Goal: Task Accomplishment & Management: Manage account settings

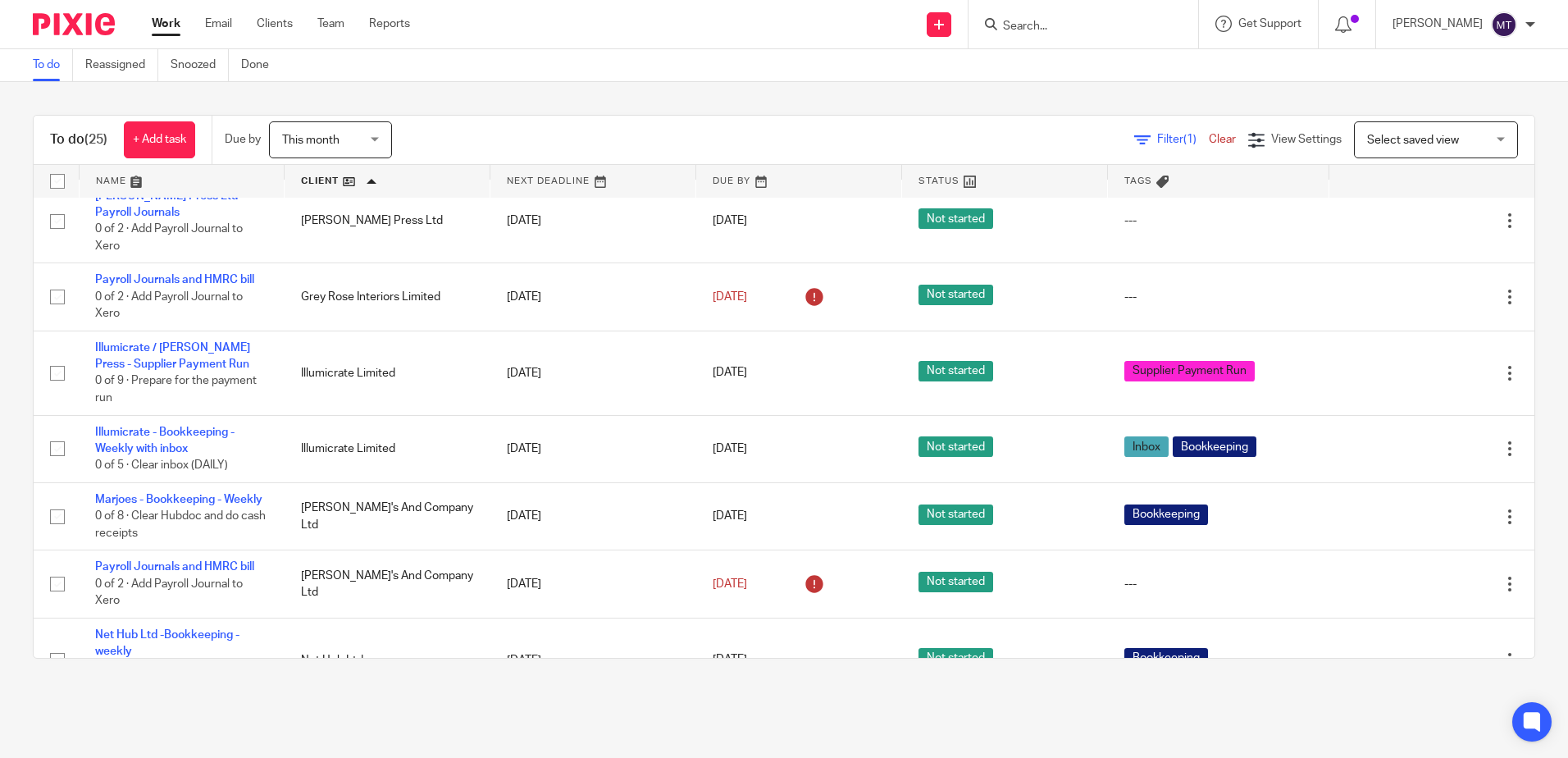
scroll to position [246, 0]
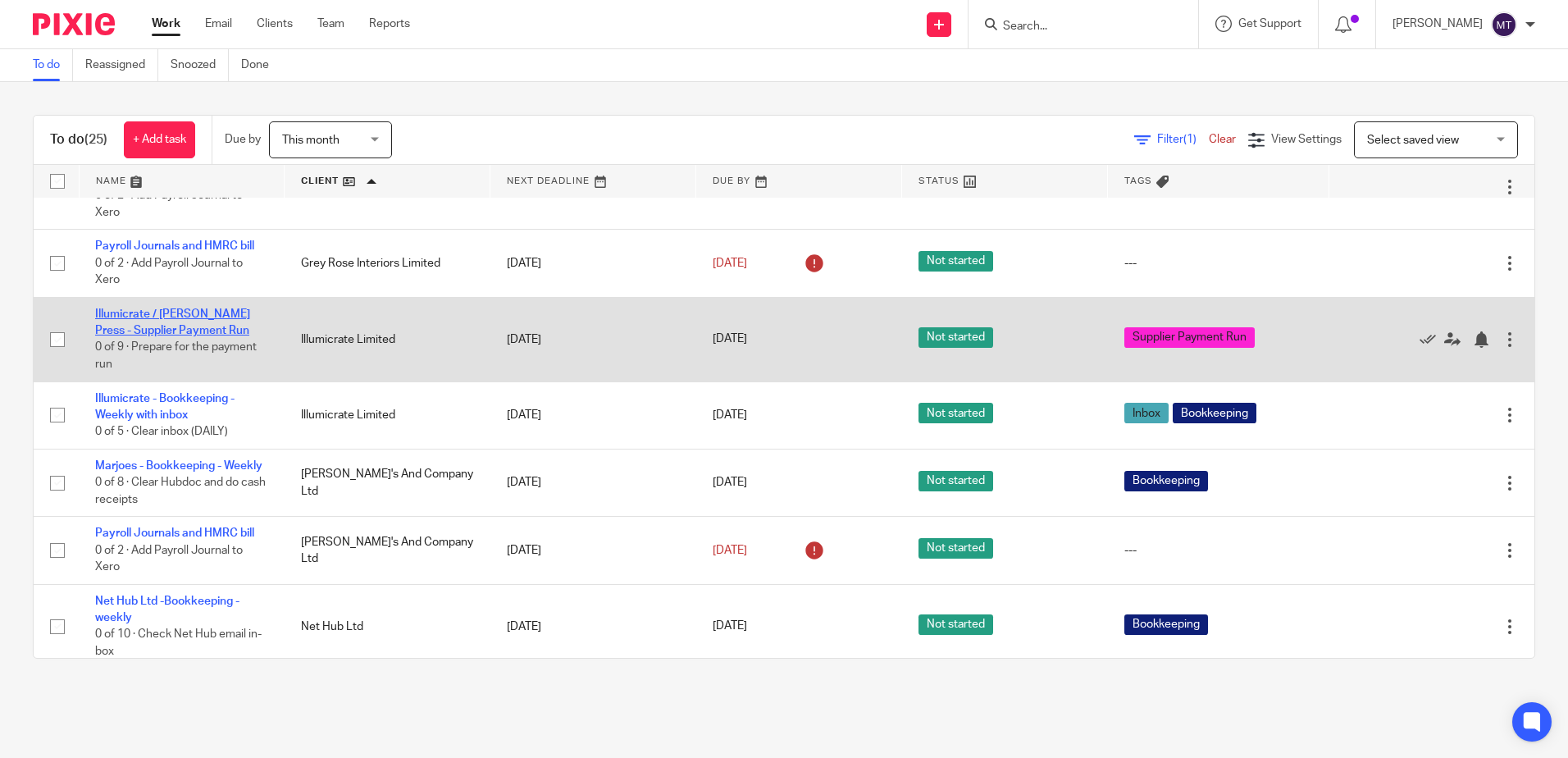
click at [172, 310] on link "Illumicrate / [PERSON_NAME] Press - Supplier Payment Run" at bounding box center [172, 322] width 155 height 28
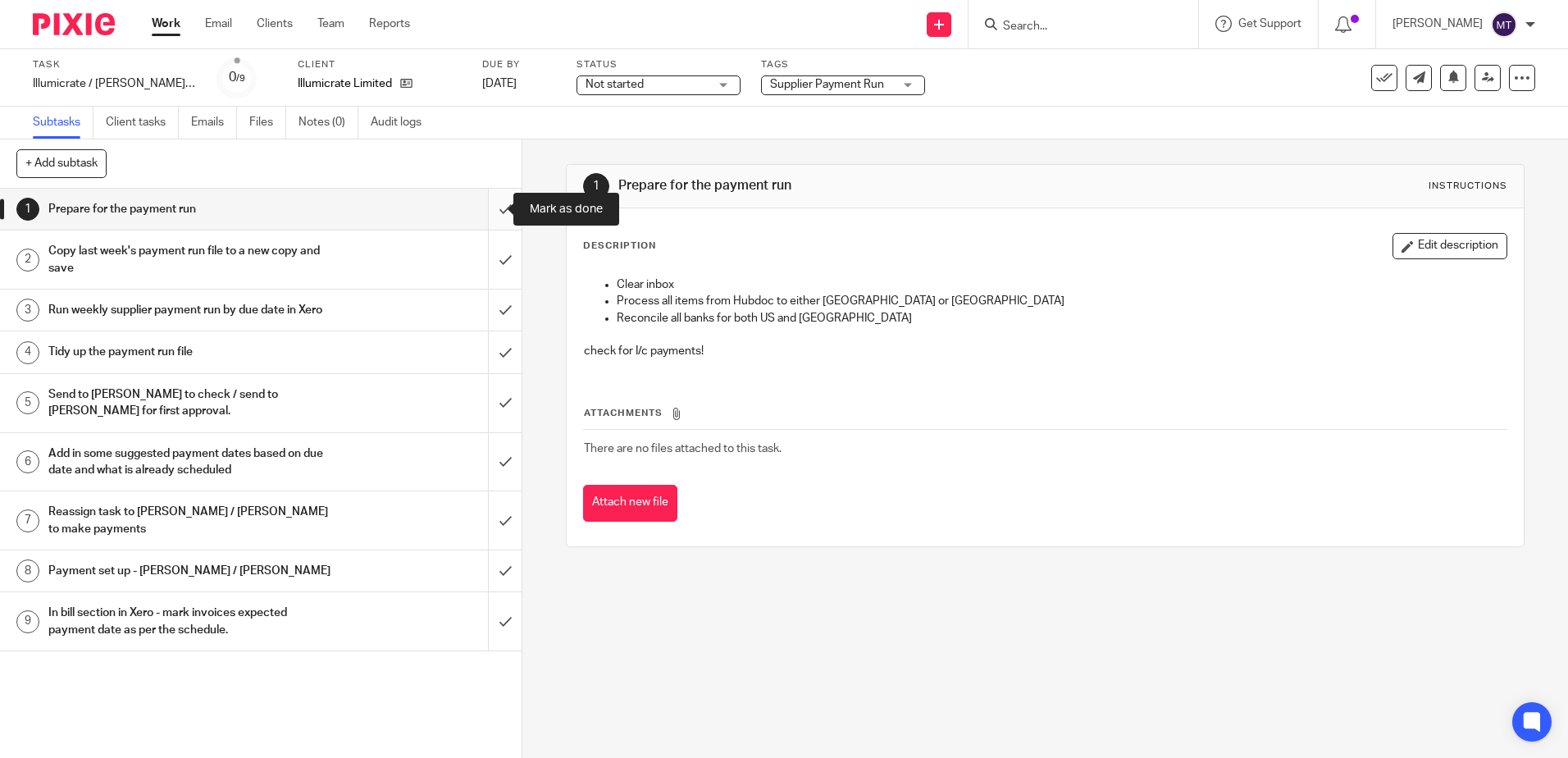
click at [487, 210] on input "submit" at bounding box center [261, 209] width 522 height 41
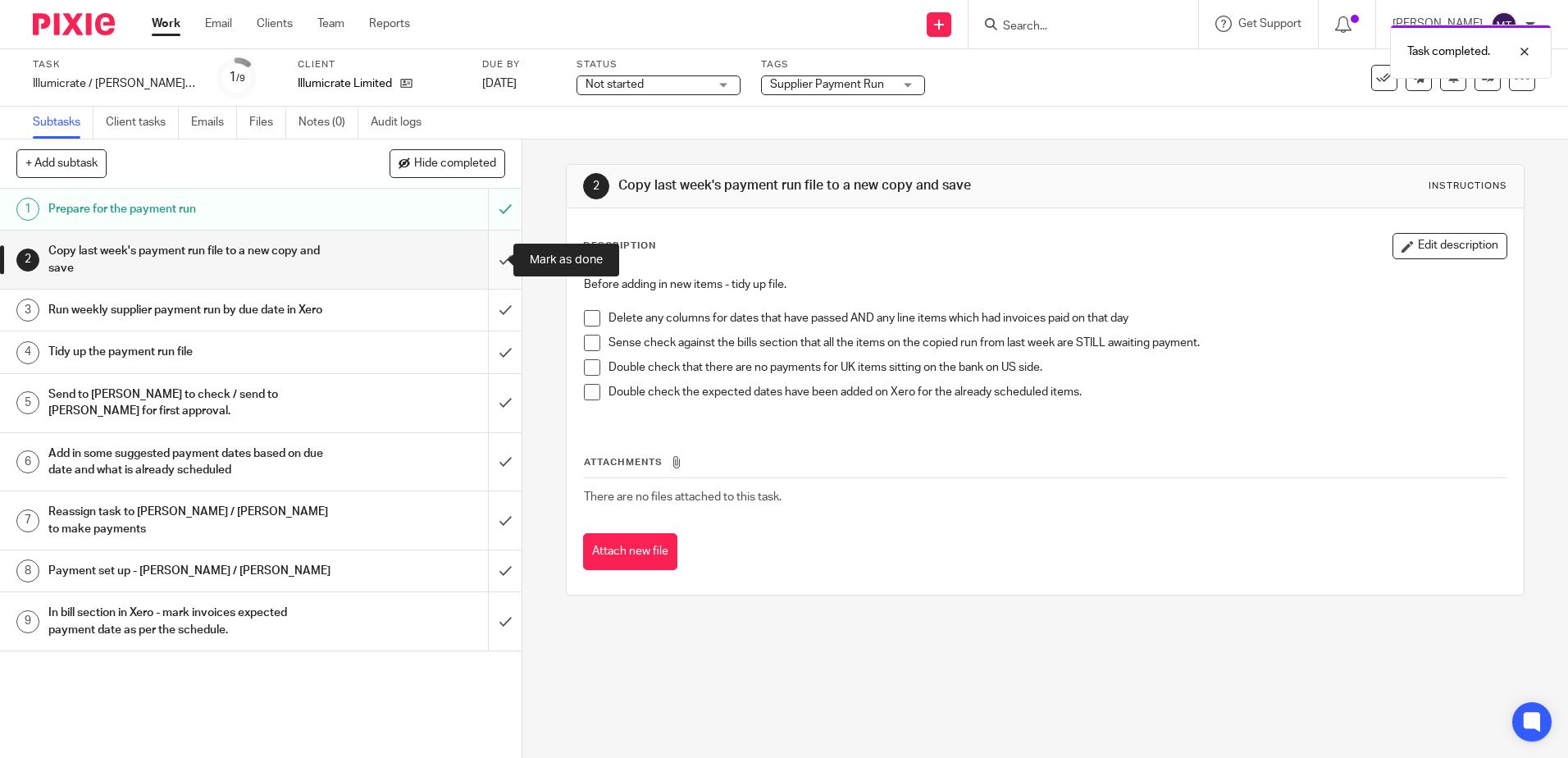
click at [491, 260] on input "submit" at bounding box center [261, 259] width 522 height 58
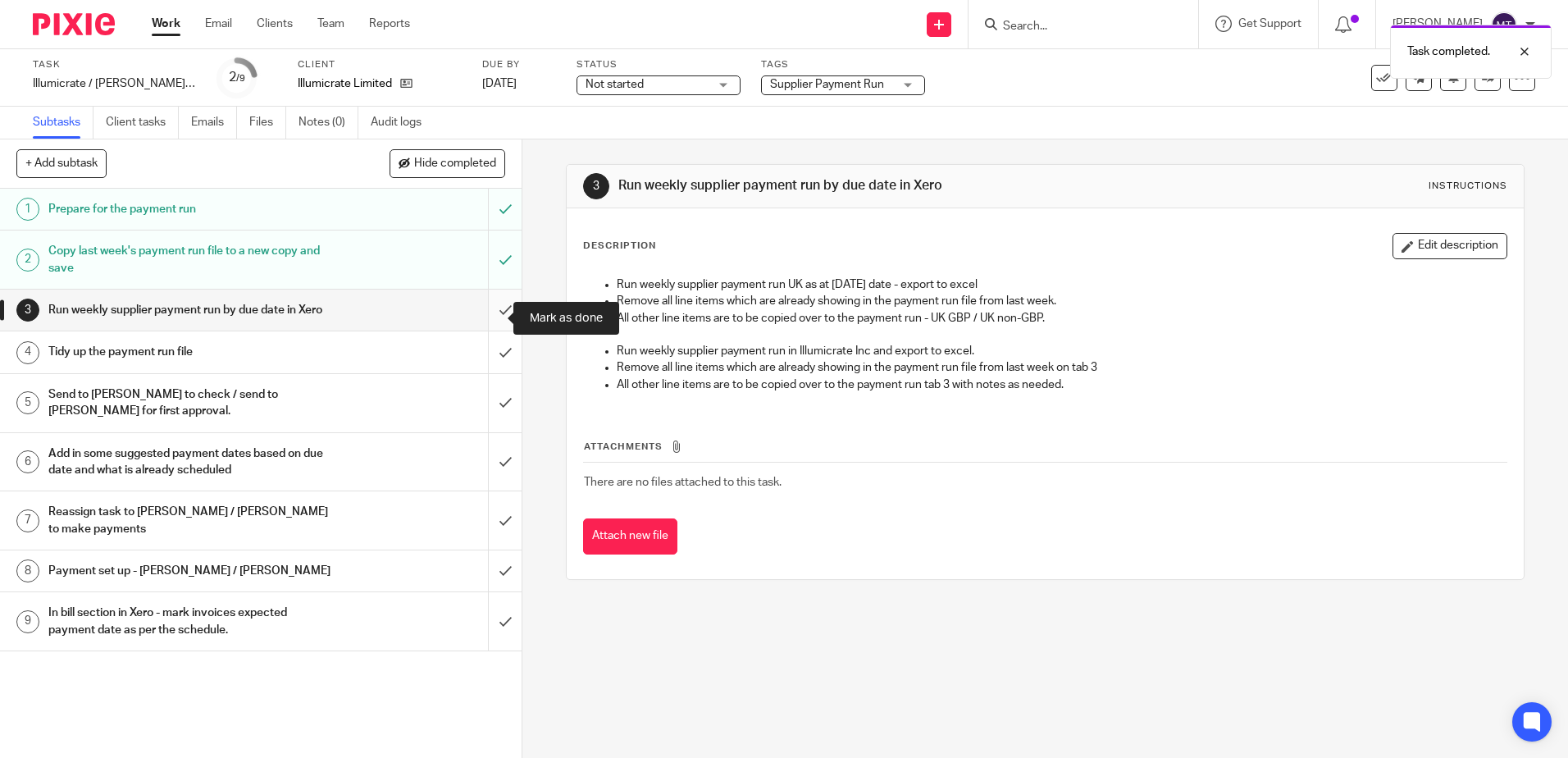
click at [487, 319] on input "submit" at bounding box center [261, 310] width 522 height 41
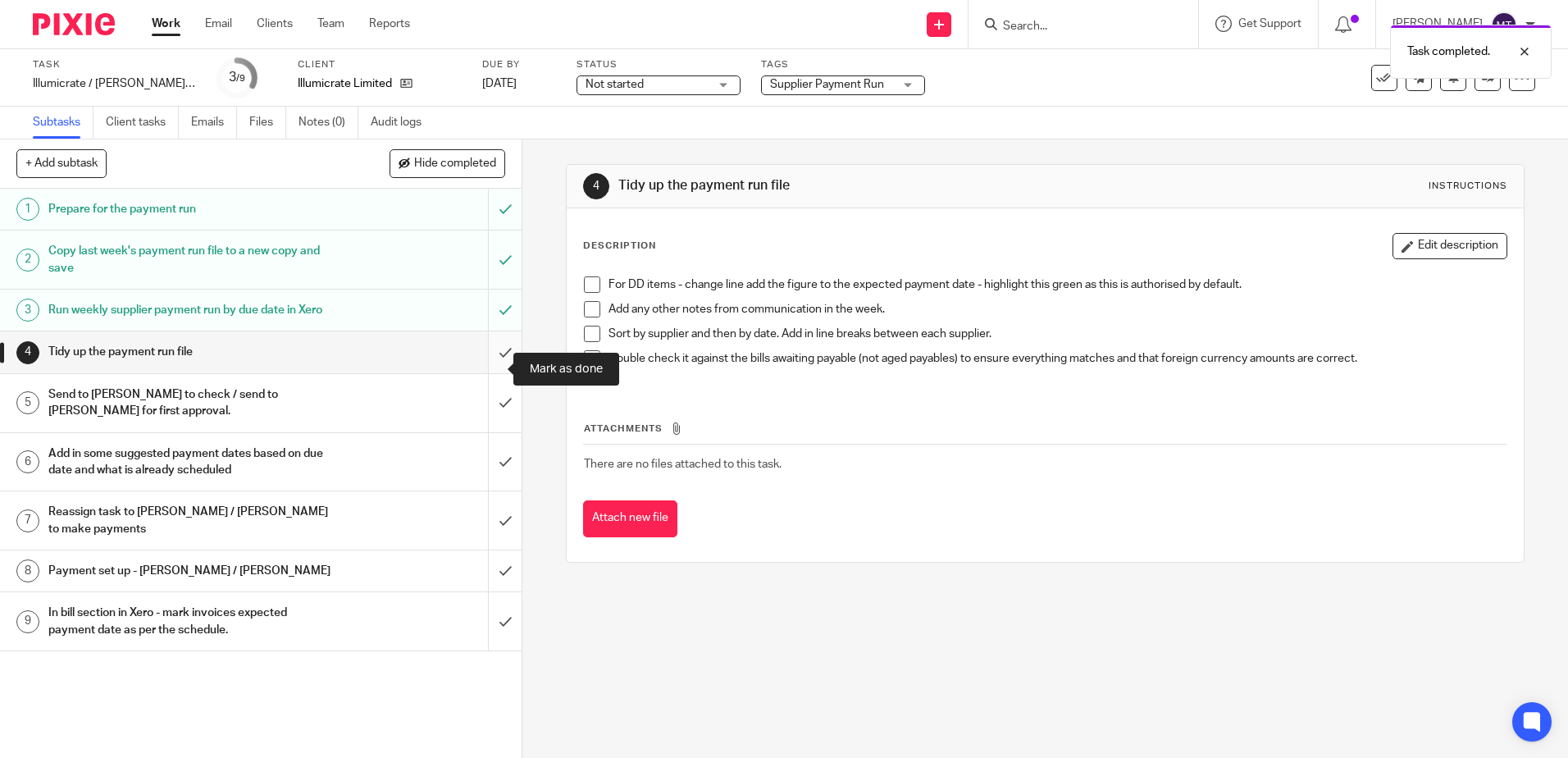
click at [485, 370] on input "submit" at bounding box center [261, 352] width 522 height 41
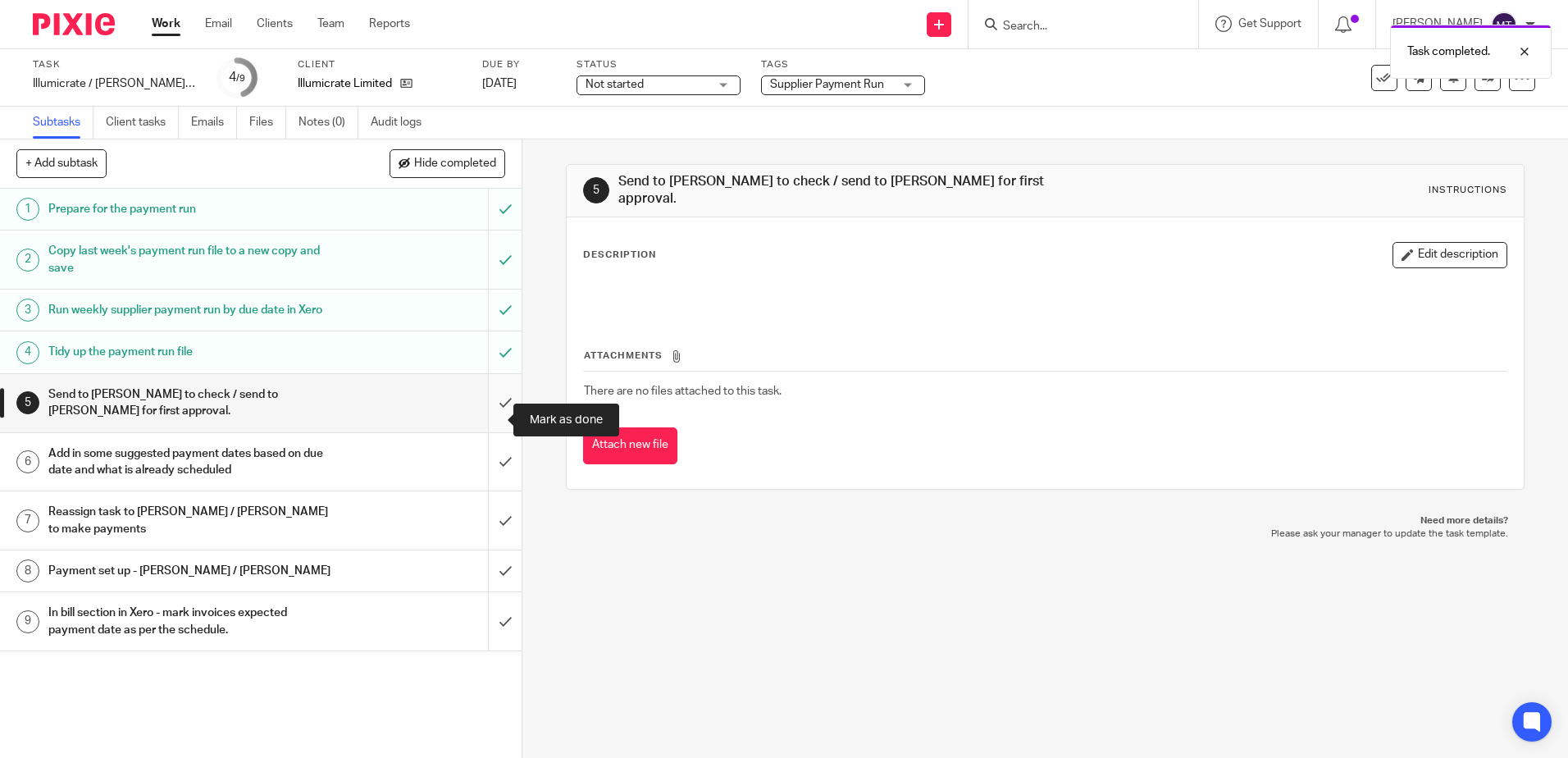
click at [487, 422] on input "submit" at bounding box center [261, 403] width 522 height 58
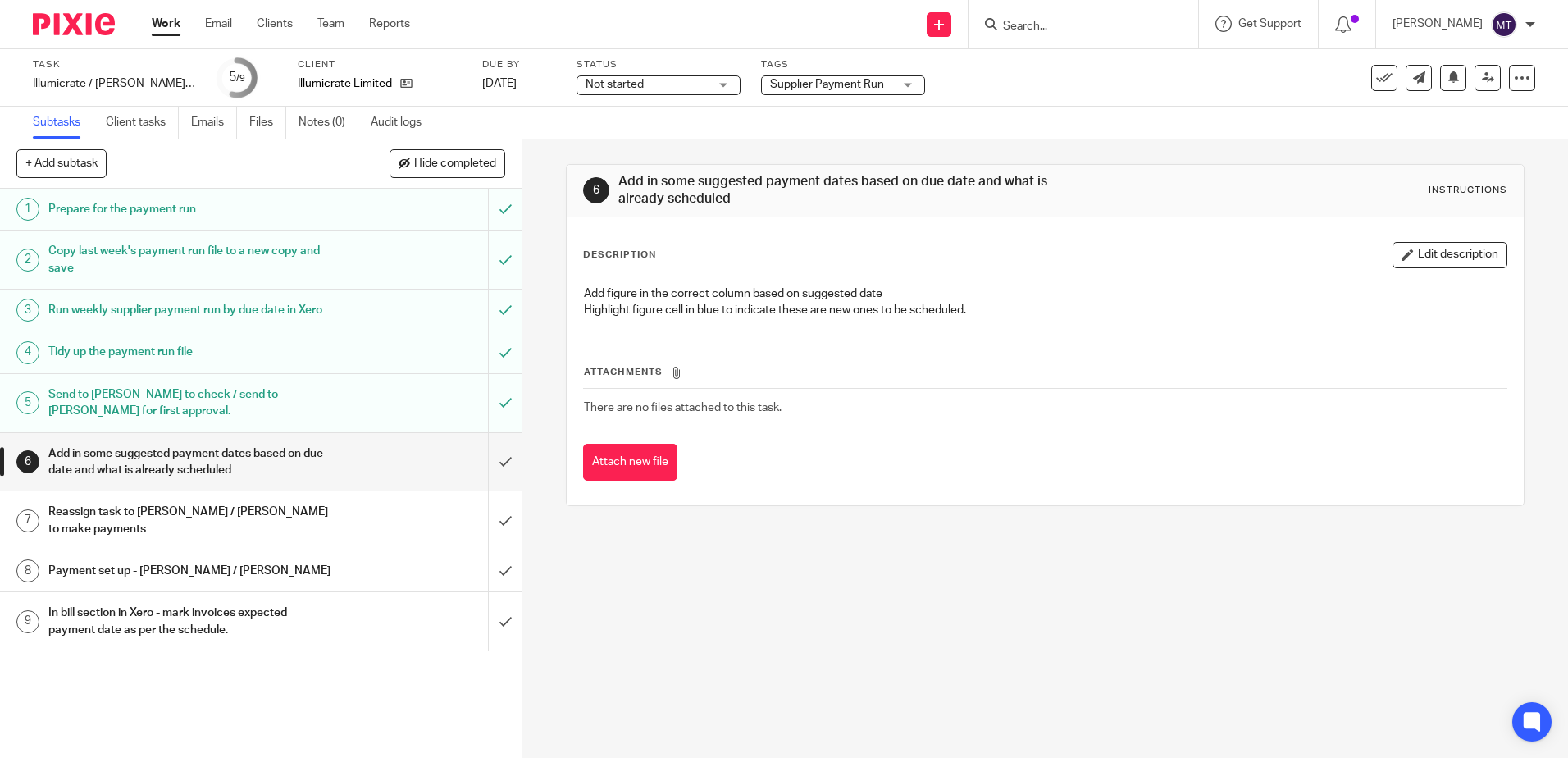
click at [167, 25] on link "Work" at bounding box center [166, 24] width 29 height 16
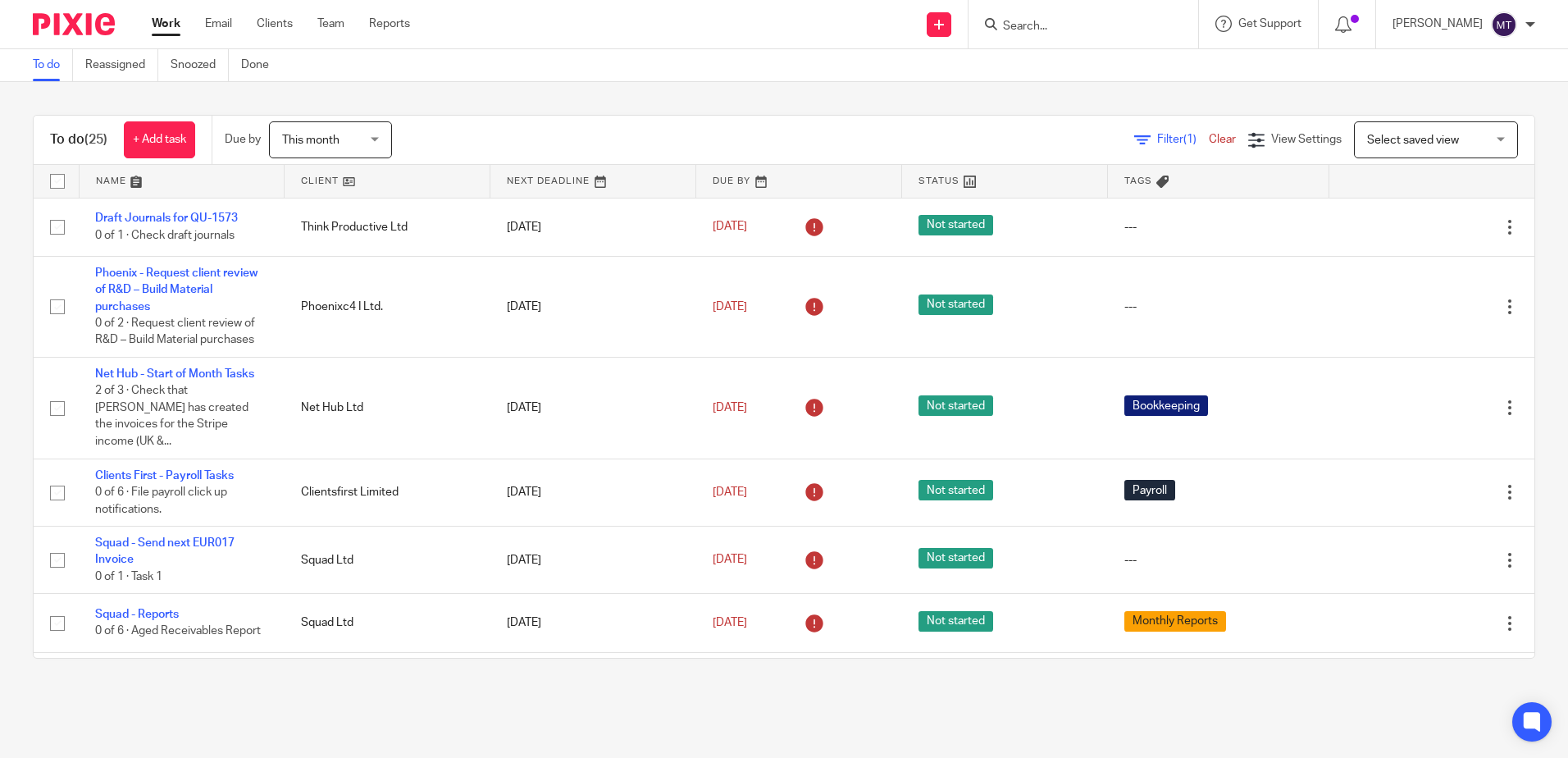
click at [313, 179] on link at bounding box center [387, 181] width 205 height 33
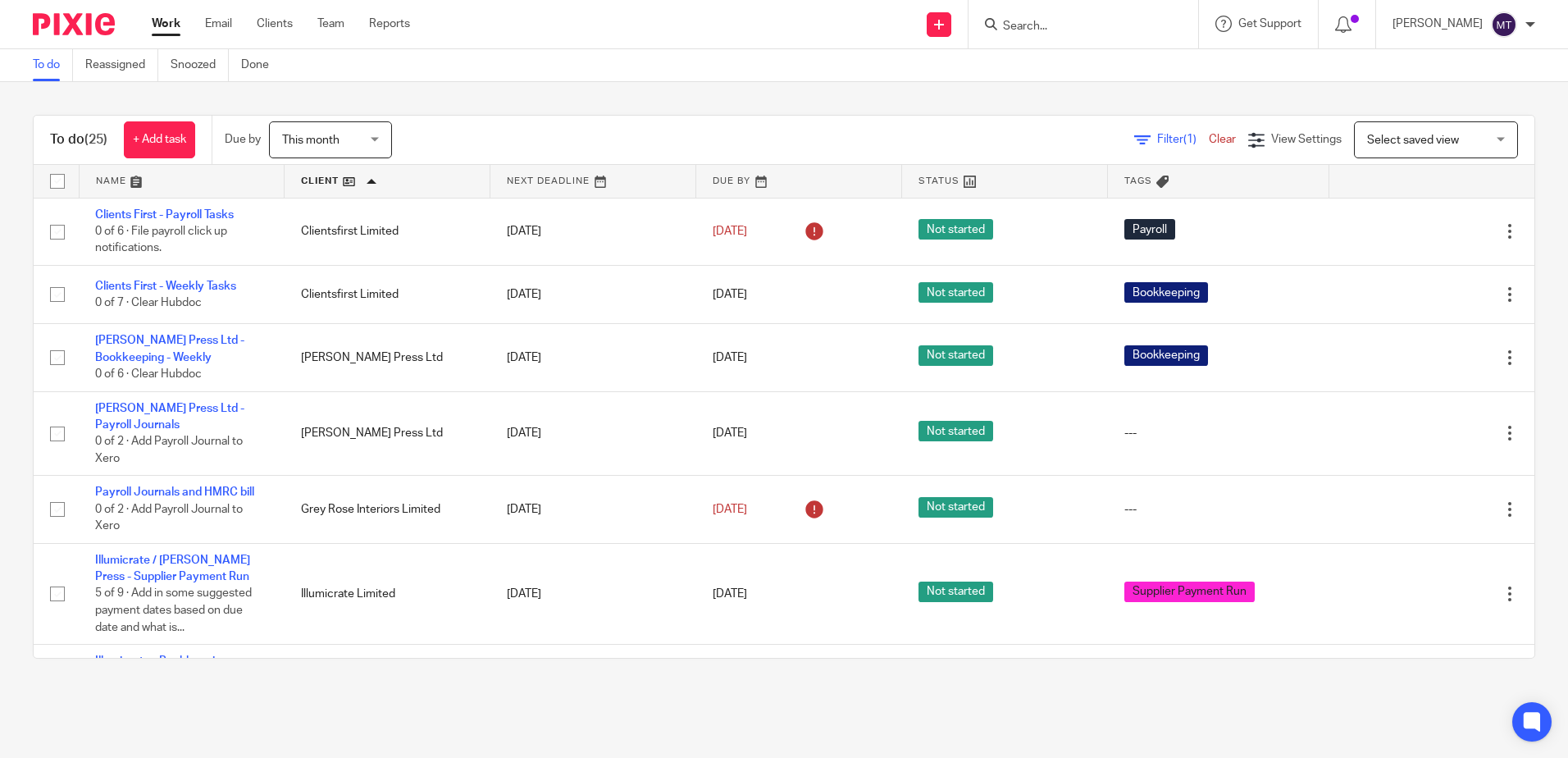
click at [1056, 21] on input "Search" at bounding box center [1075, 27] width 148 height 15
type input "[PERSON_NAME]"
click at [1058, 57] on link at bounding box center [1099, 64] width 203 height 25
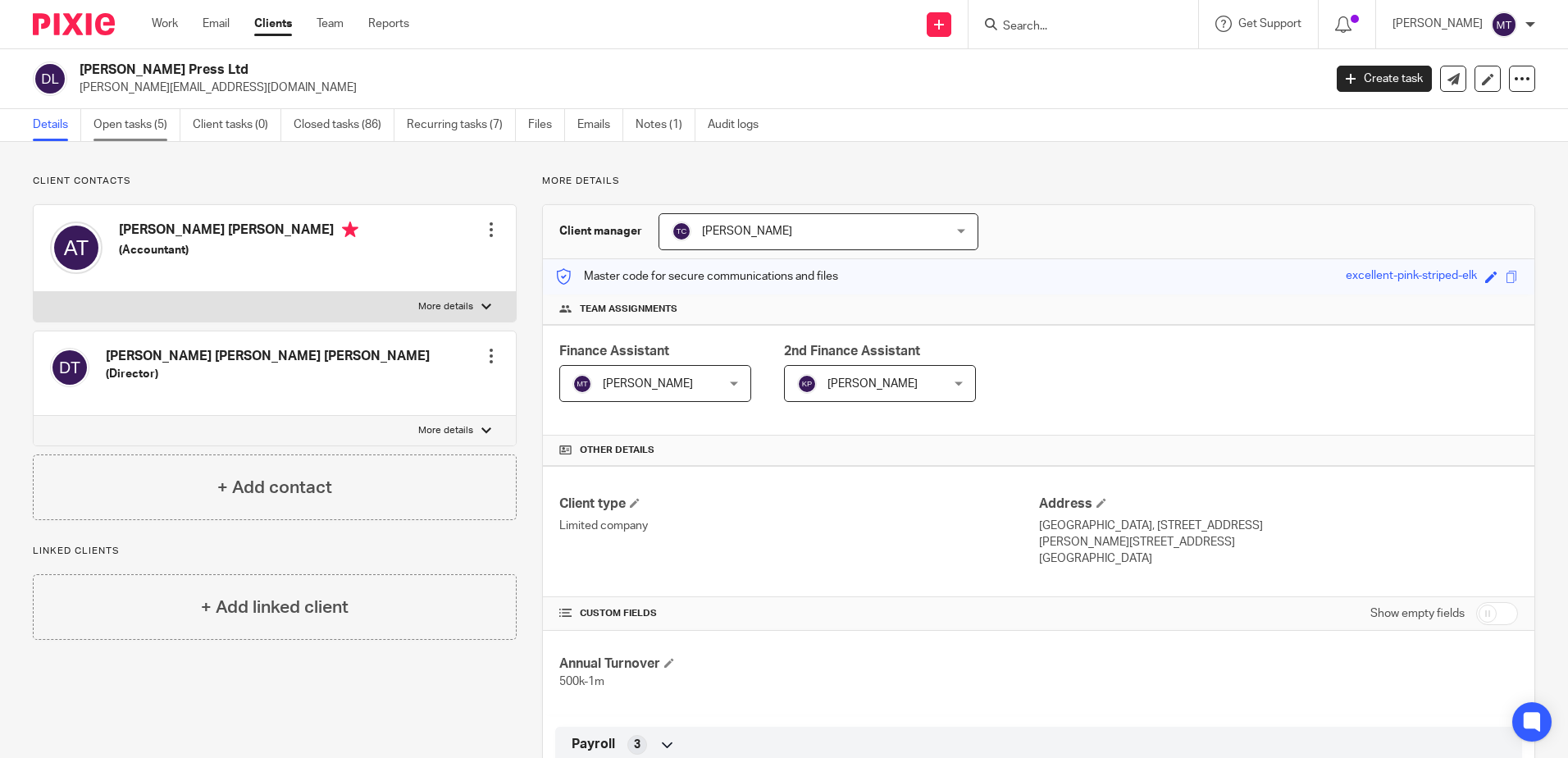
click at [134, 123] on link "Open tasks (5)" at bounding box center [137, 125] width 87 height 32
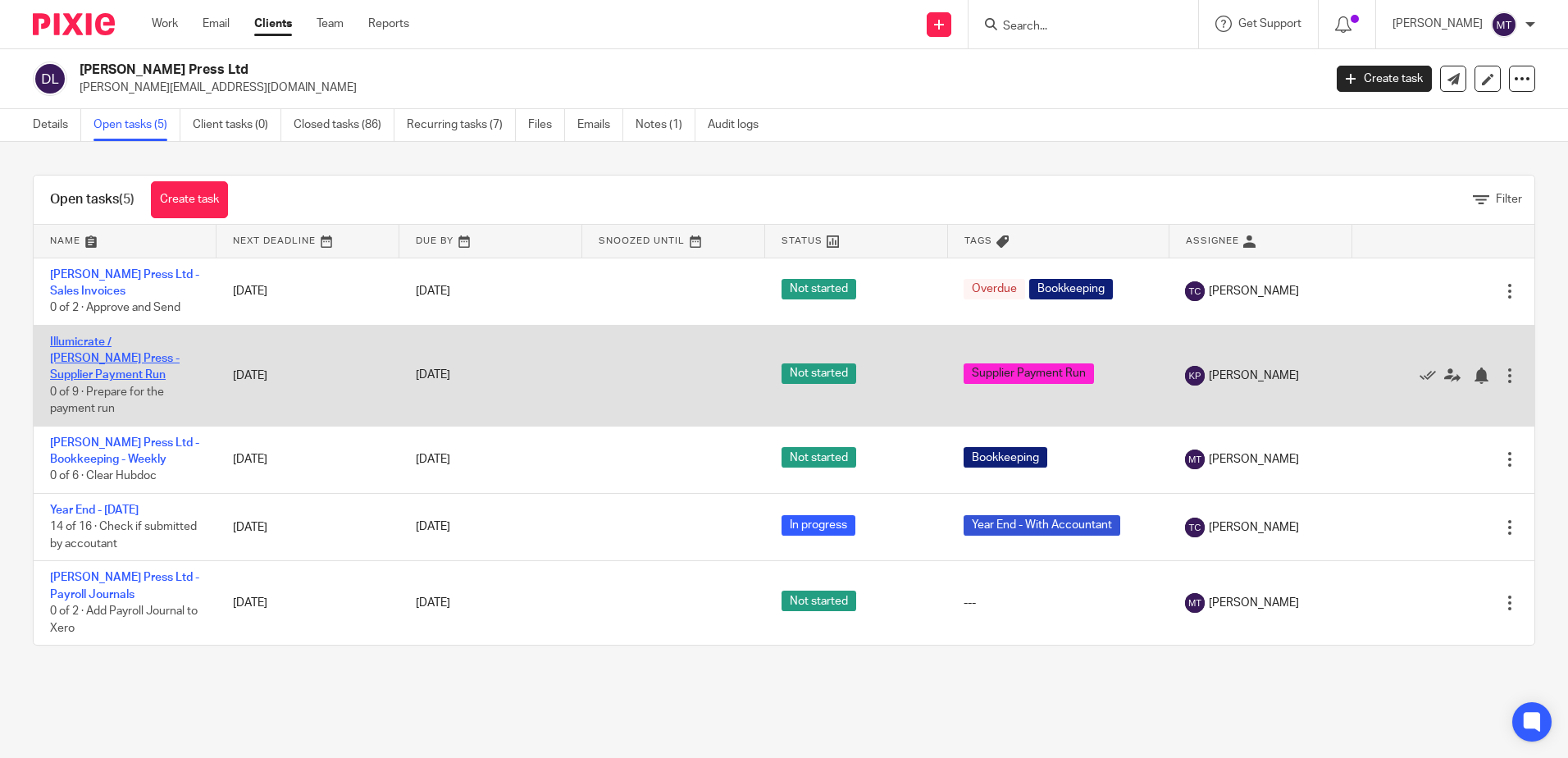
click at [126, 354] on link "Illumicrate / [PERSON_NAME] Press - Supplier Payment Run" at bounding box center [115, 358] width 130 height 45
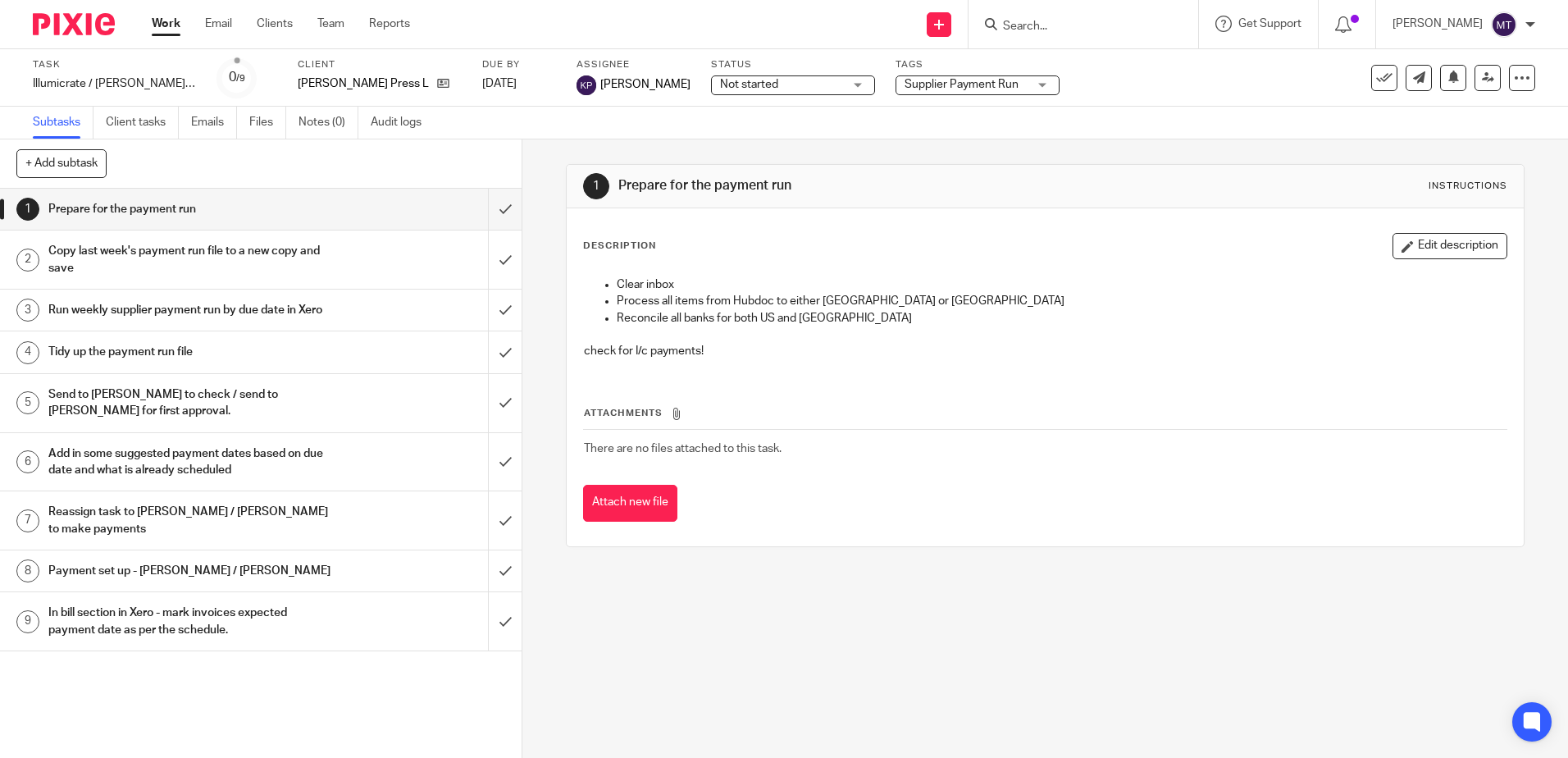
click at [161, 22] on link "Work" at bounding box center [166, 24] width 29 height 16
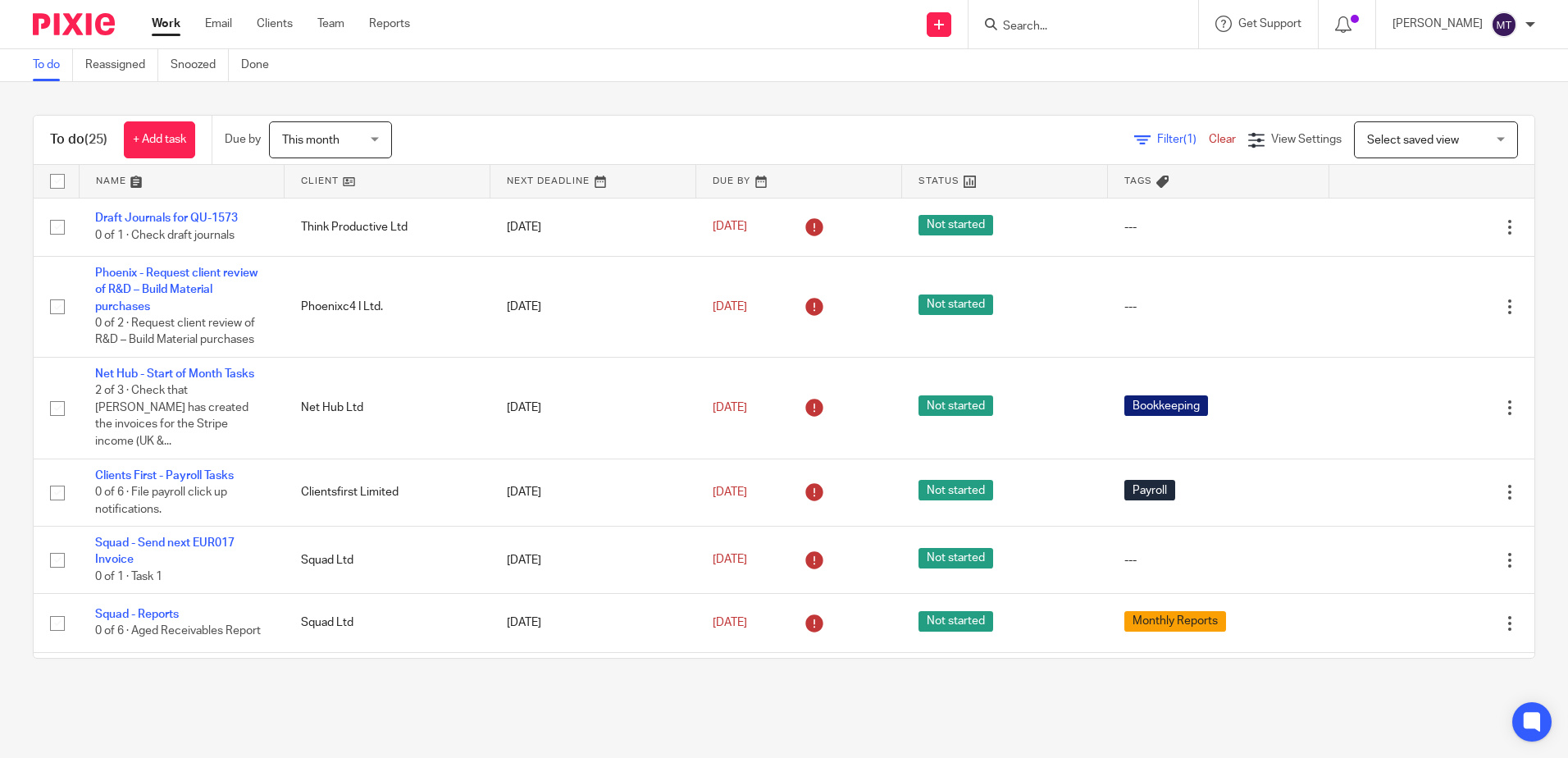
click at [314, 181] on link at bounding box center [387, 181] width 205 height 33
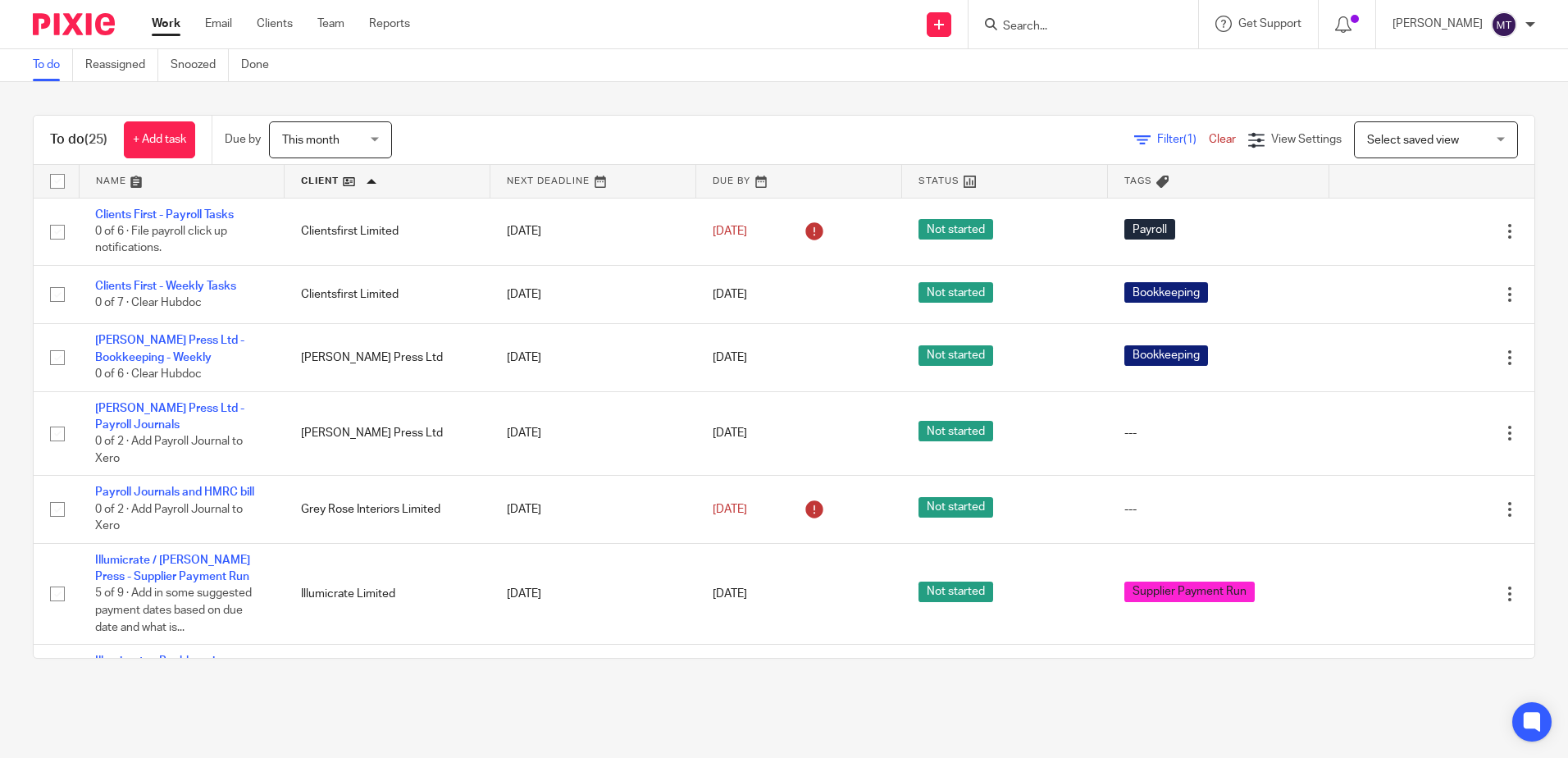
click at [1045, 23] on input "Search" at bounding box center [1075, 27] width 148 height 15
type input "daphne"
click button "submit" at bounding box center [0, 0] width 0 height 0
click at [1077, 66] on link at bounding box center [1099, 64] width 203 height 25
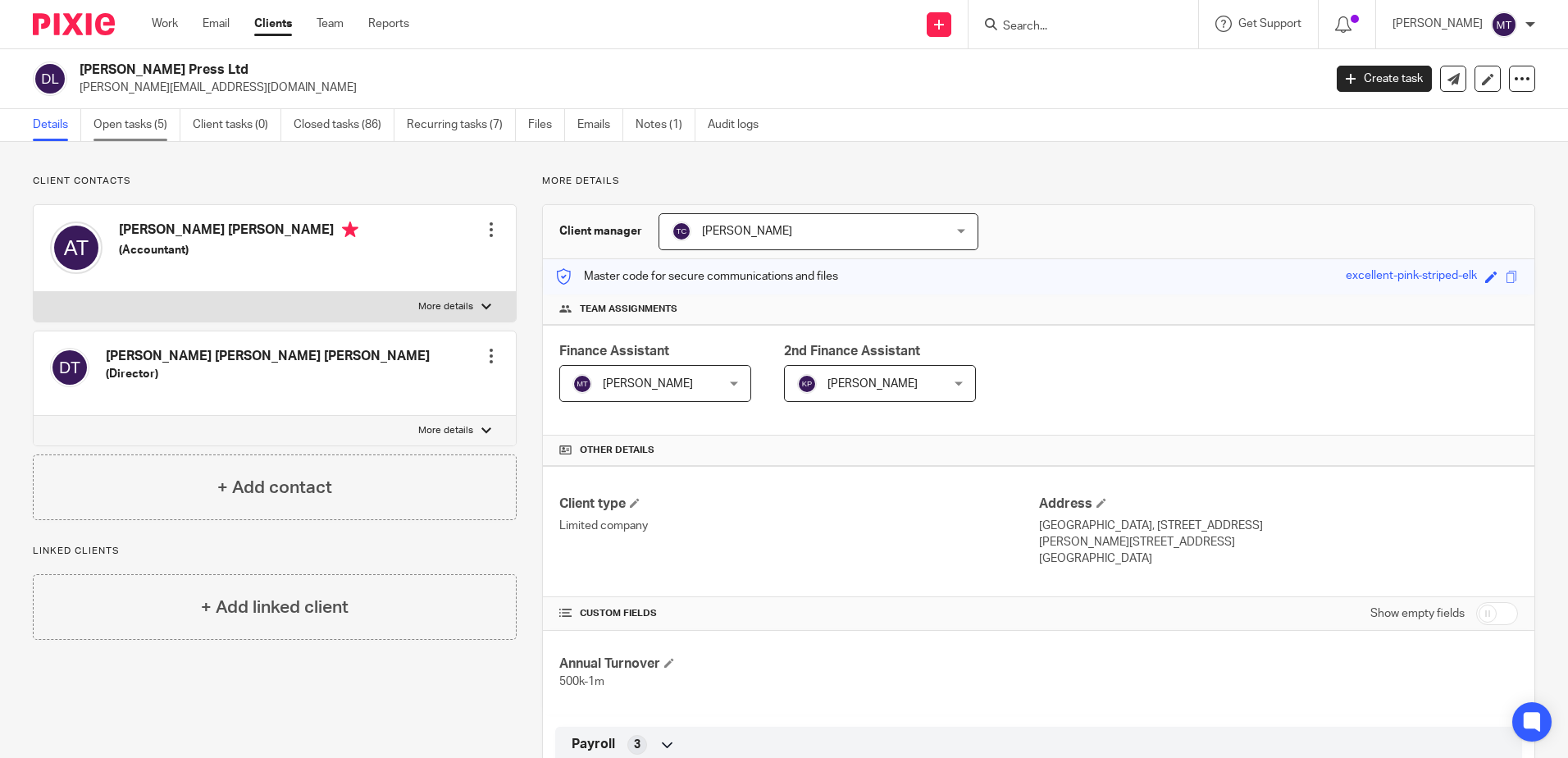
click at [126, 126] on link "Open tasks (5)" at bounding box center [137, 125] width 87 height 32
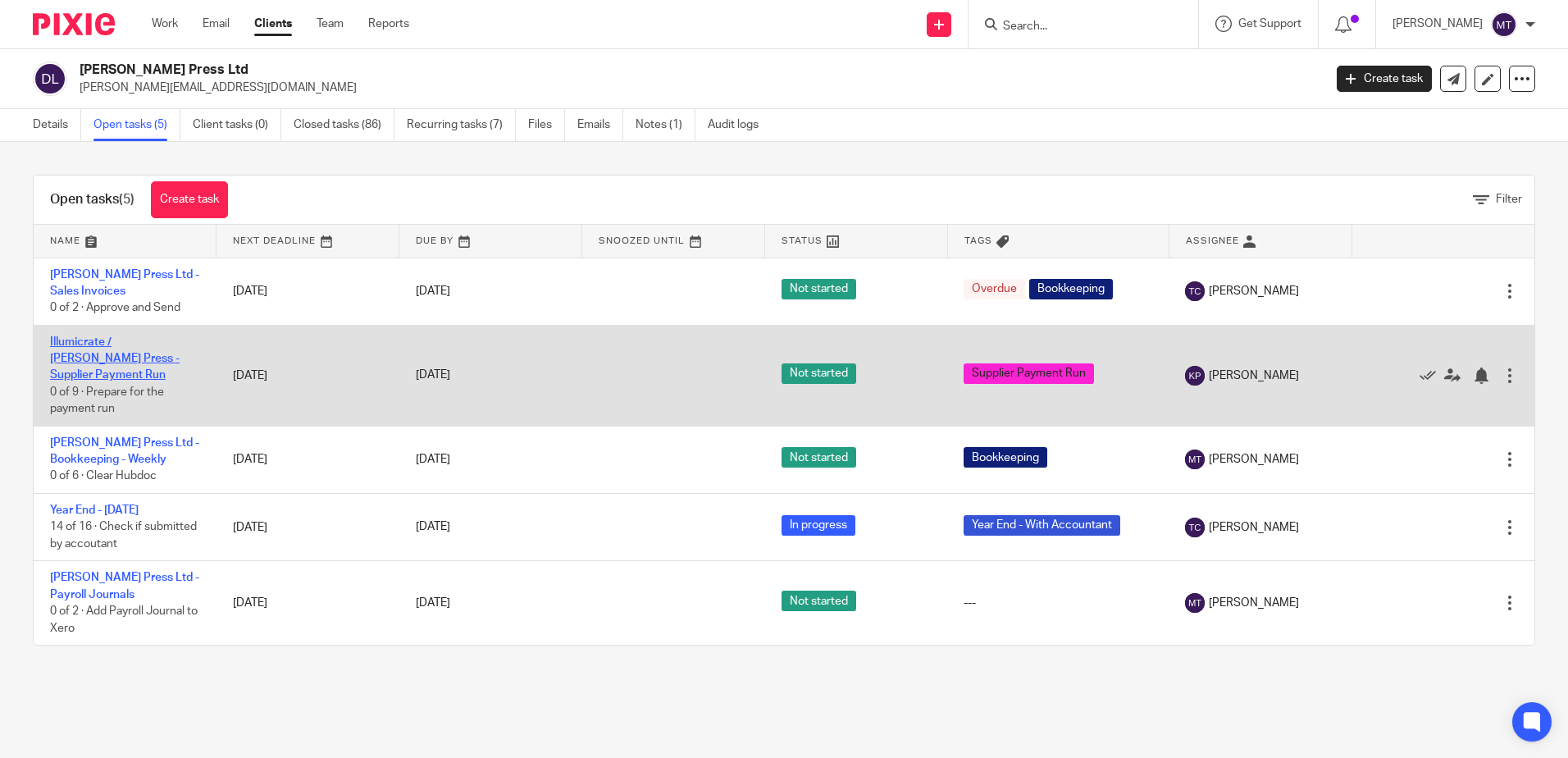
click at [135, 354] on link "Illumicrate / [PERSON_NAME] Press - Supplier Payment Run" at bounding box center [115, 358] width 130 height 45
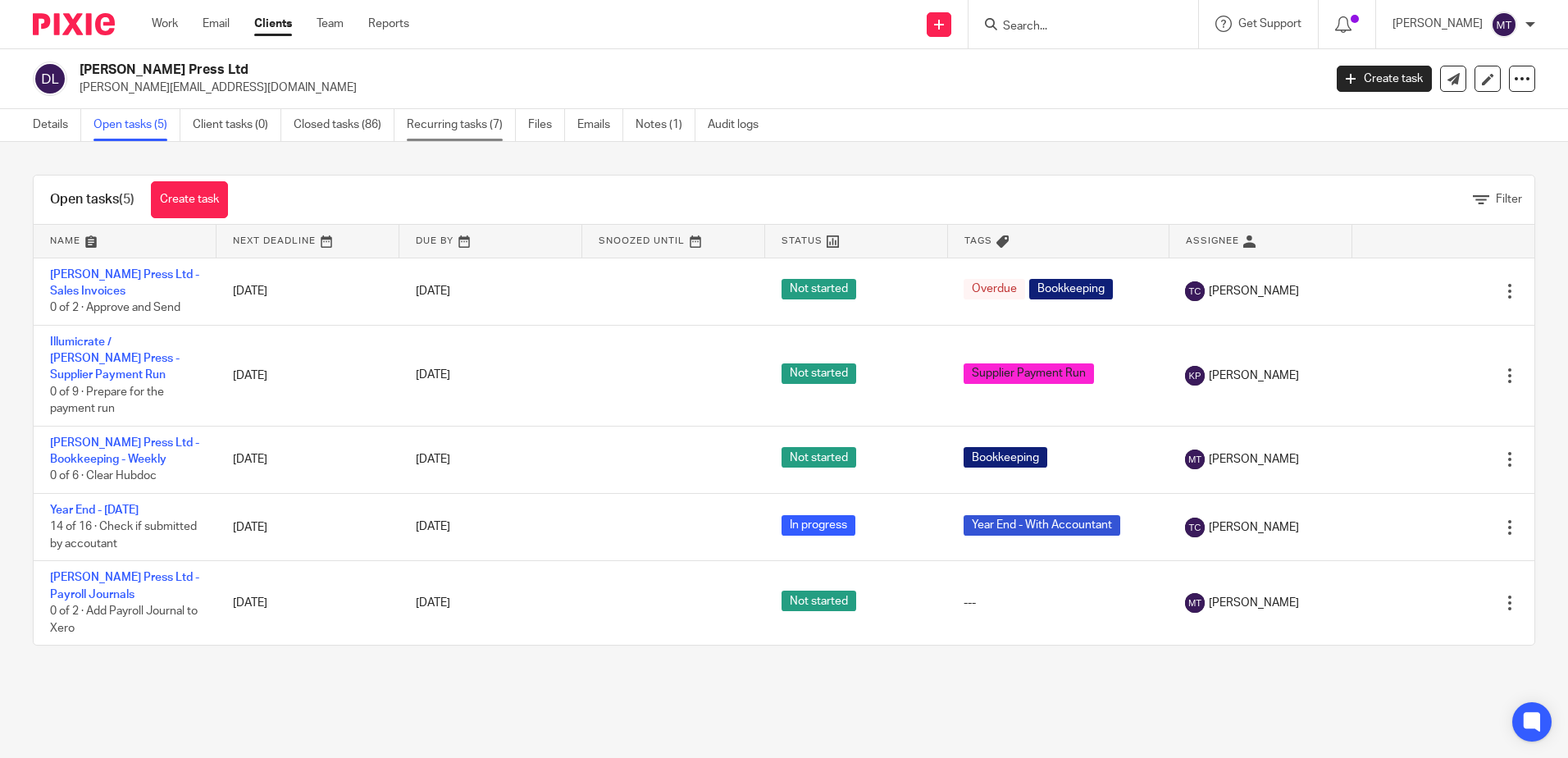
click at [451, 125] on link "Recurring tasks (7)" at bounding box center [461, 125] width 109 height 32
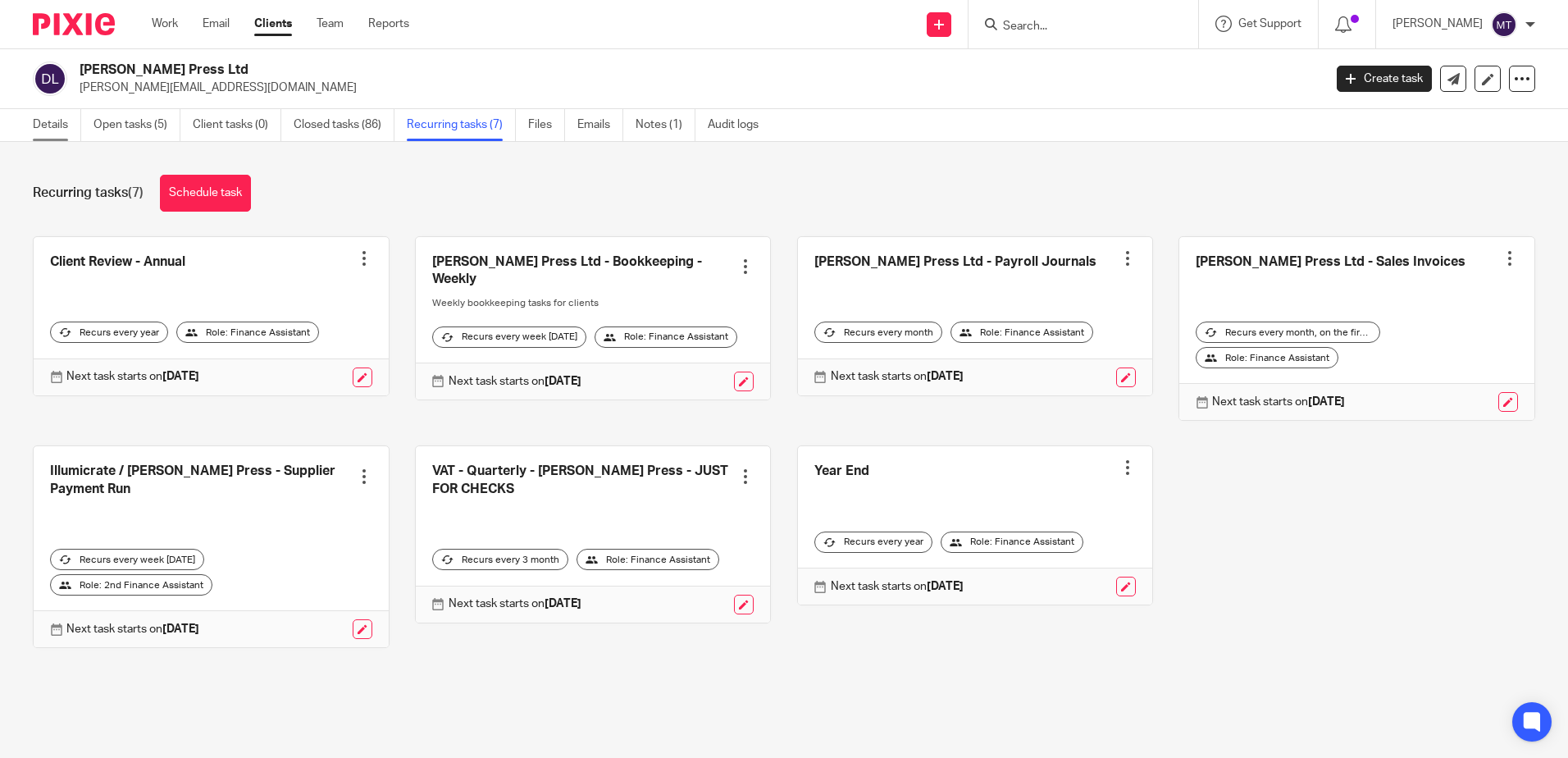
click at [53, 122] on link "Details" at bounding box center [57, 125] width 48 height 32
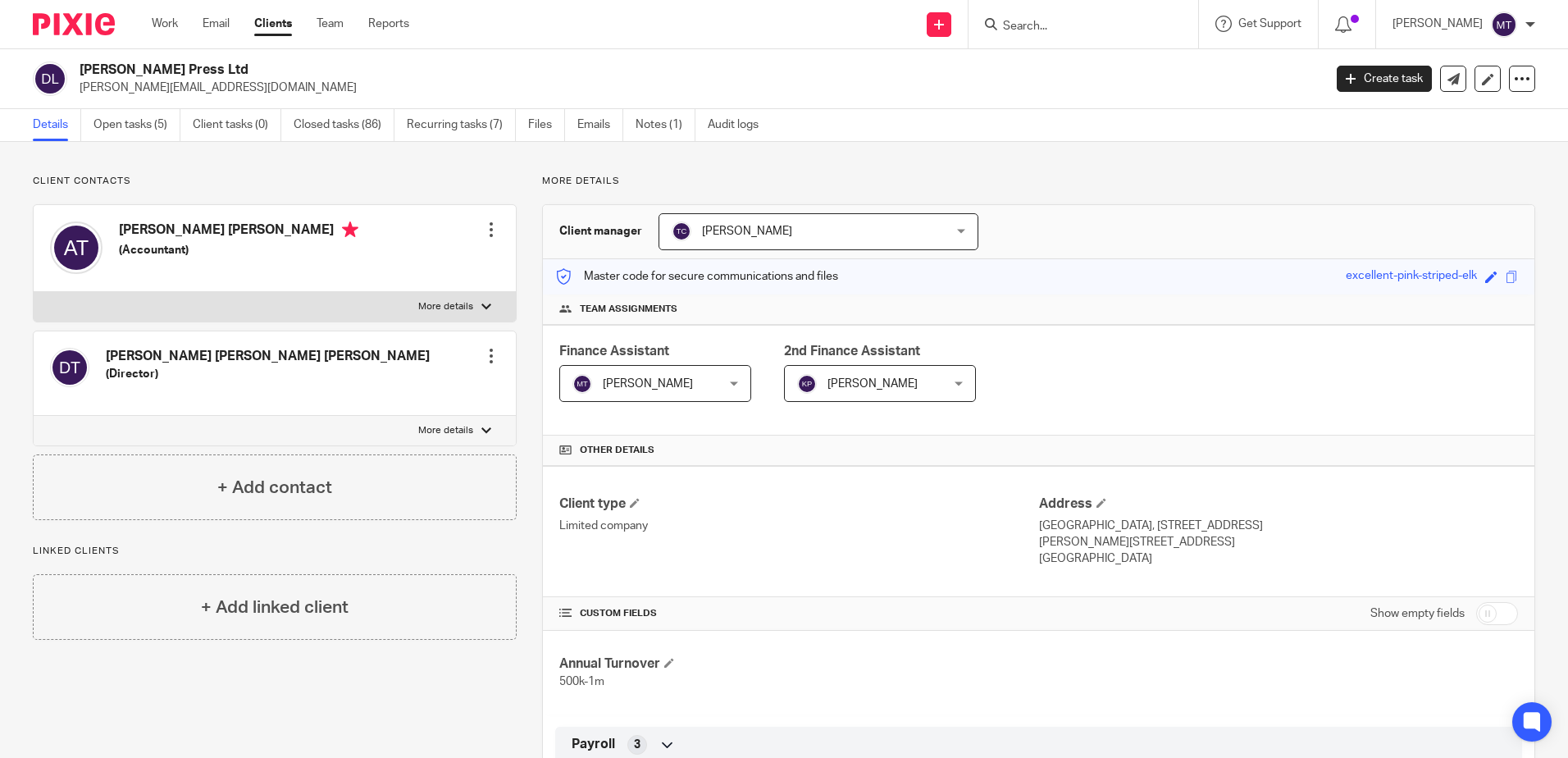
click at [1052, 26] on input "Search" at bounding box center [1075, 27] width 148 height 15
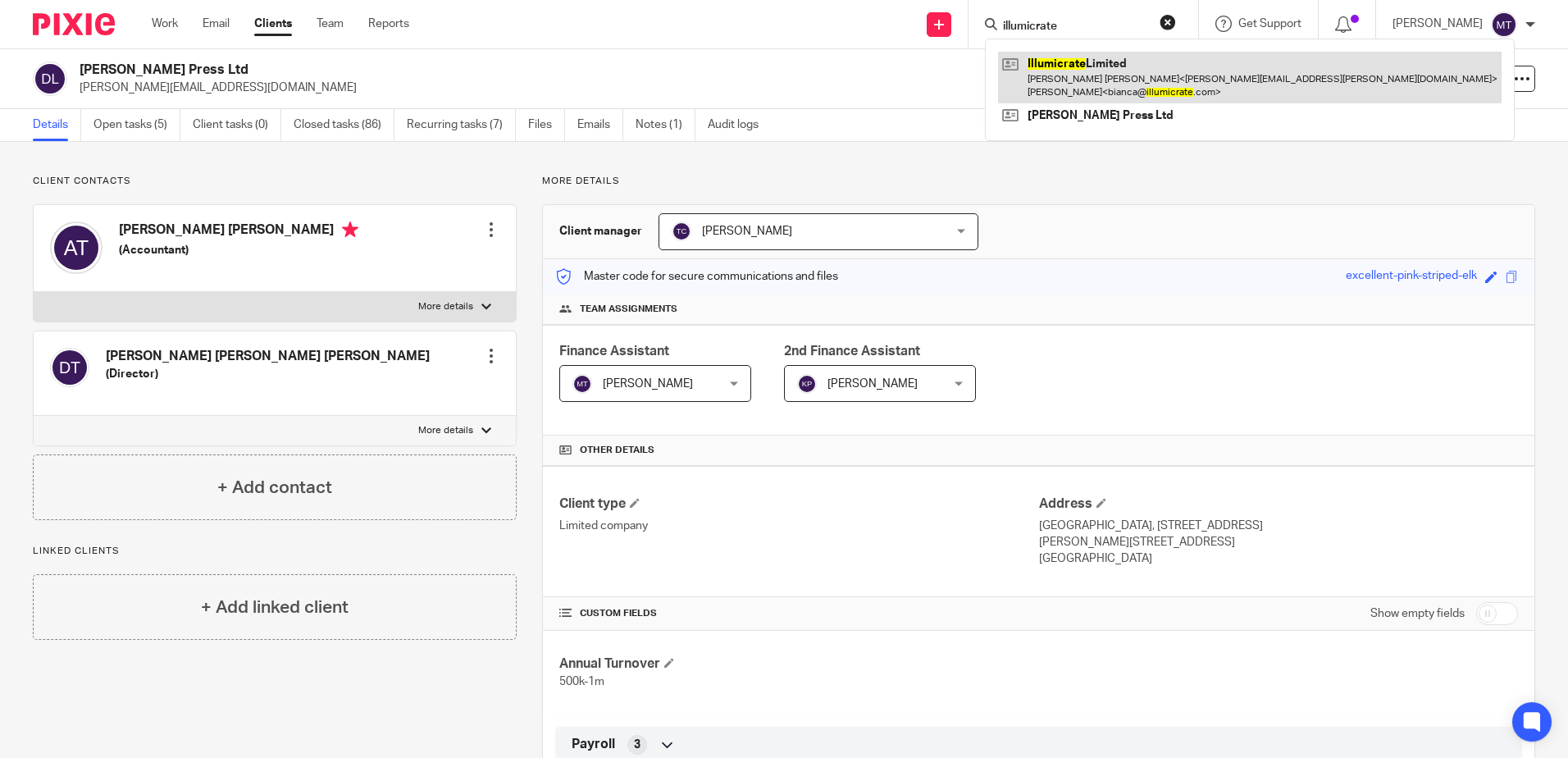
type input "illumicrate"
click at [1094, 72] on link at bounding box center [1250, 77] width 504 height 51
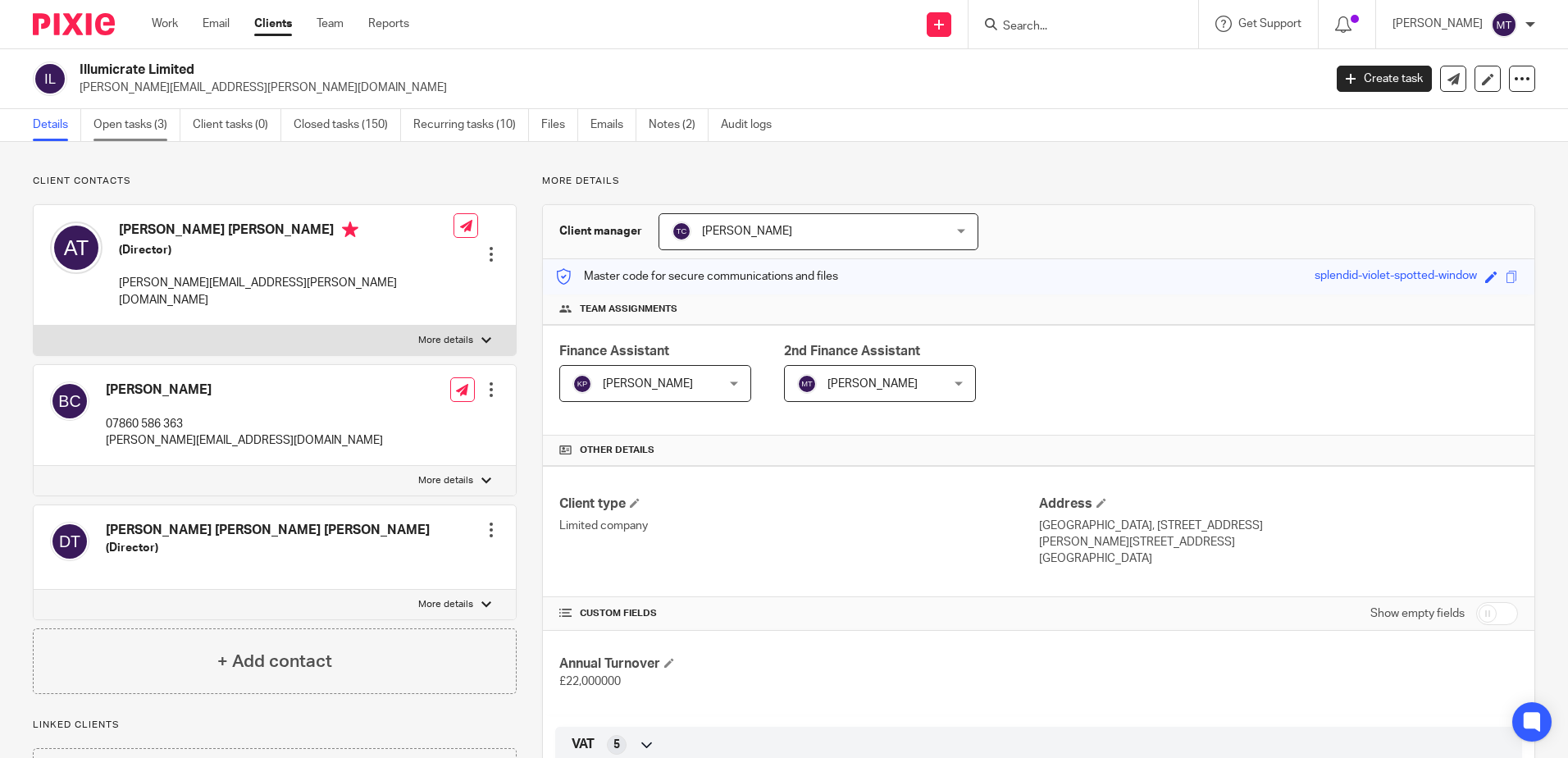
click at [132, 128] on link "Open tasks (3)" at bounding box center [137, 125] width 87 height 32
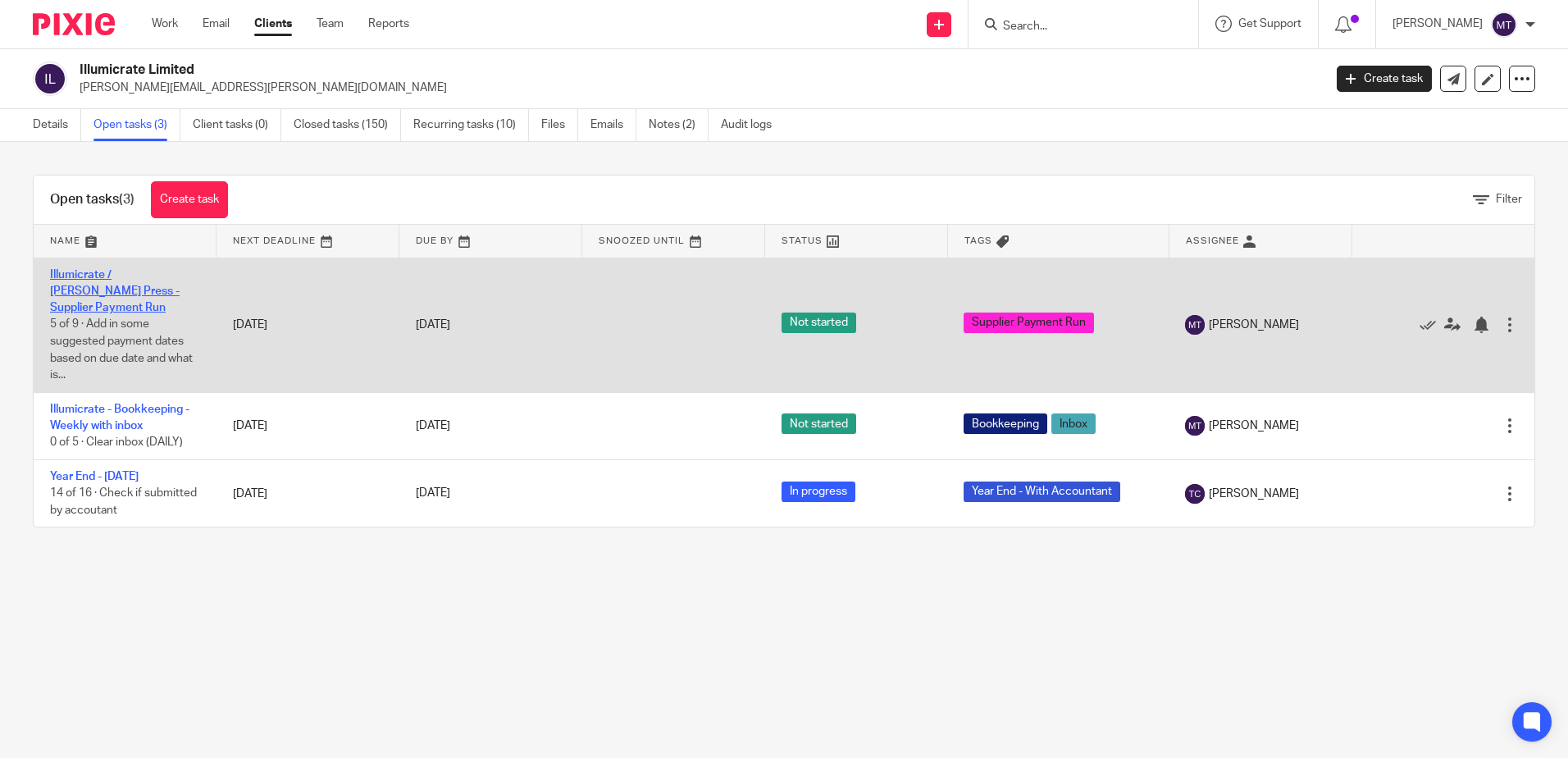
click at [124, 286] on link "Illumicrate / Daphne Press - Supplier Payment Run" at bounding box center [115, 291] width 130 height 45
click at [1444, 317] on icon at bounding box center [1452, 325] width 16 height 16
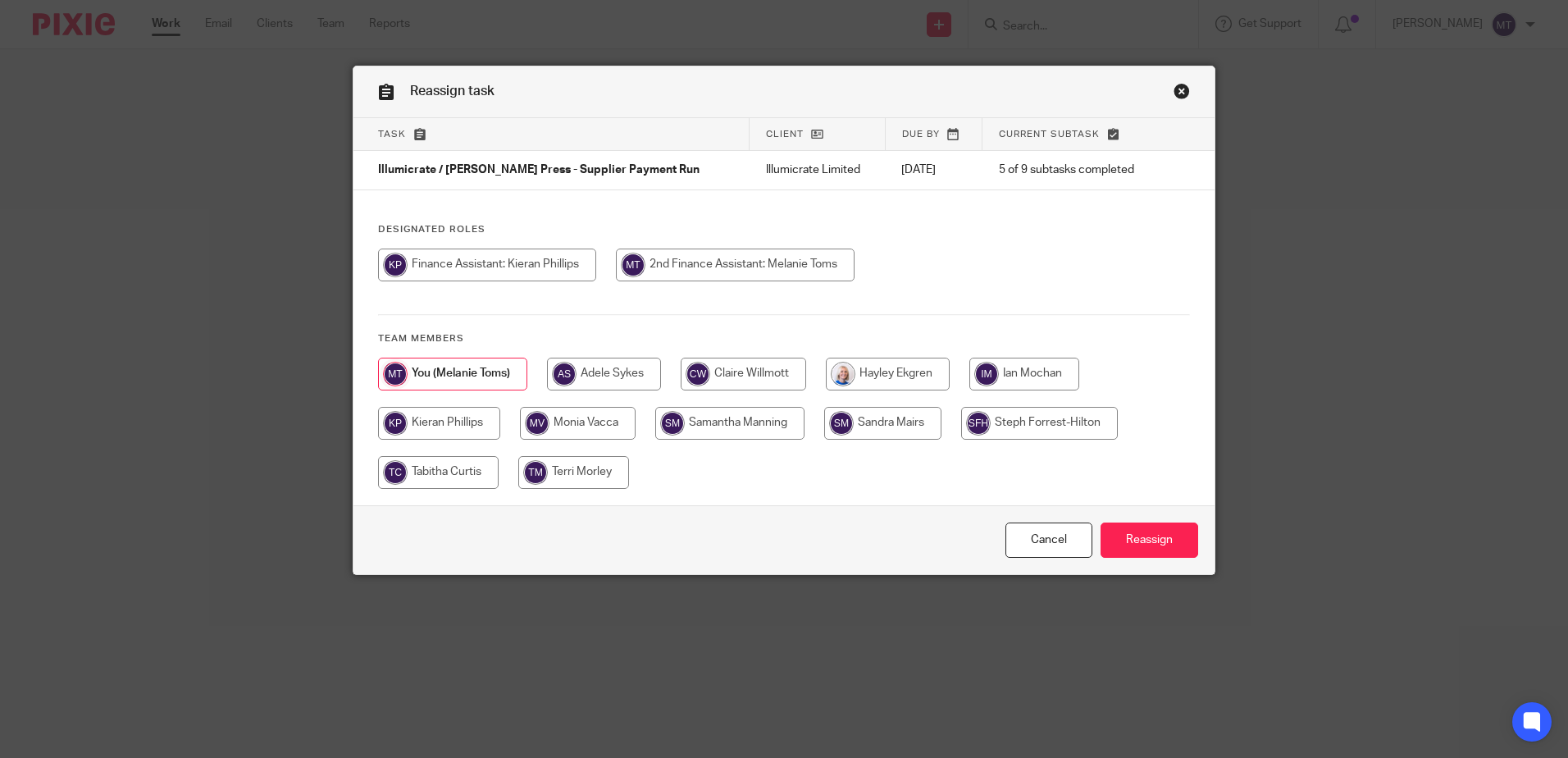
click at [434, 477] on input "radio" at bounding box center [438, 473] width 121 height 33
radio input "true"
click at [1152, 542] on input "Reassign" at bounding box center [1149, 540] width 98 height 35
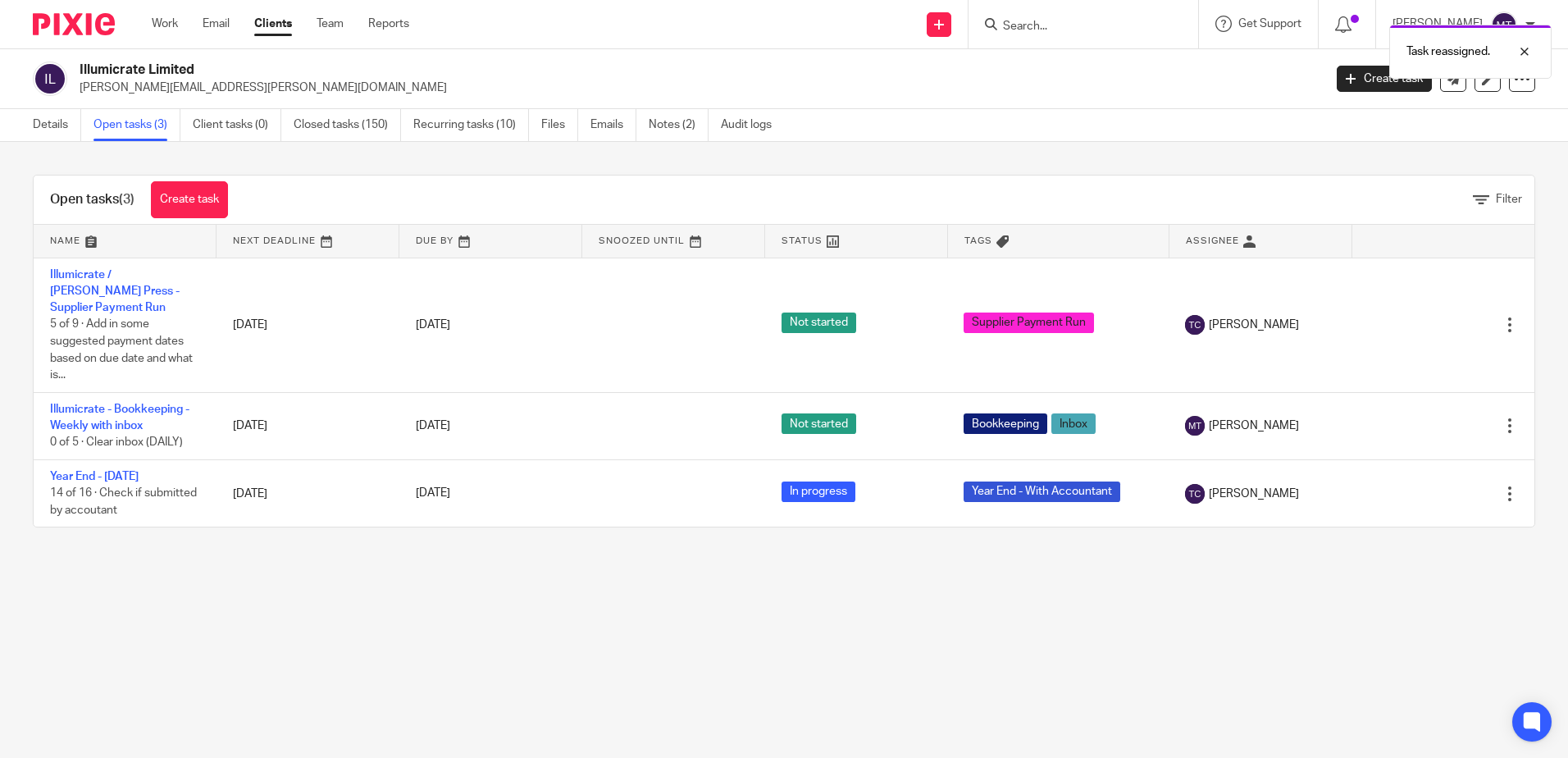
click at [1052, 30] on div "Task reassigned." at bounding box center [1168, 48] width 768 height 62
click at [1041, 25] on div "Task reassigned." at bounding box center [1168, 48] width 768 height 62
click at [1043, 28] on div "Task reassigned." at bounding box center [1168, 48] width 768 height 62
click at [1035, 26] on input "Search" at bounding box center [1075, 27] width 148 height 15
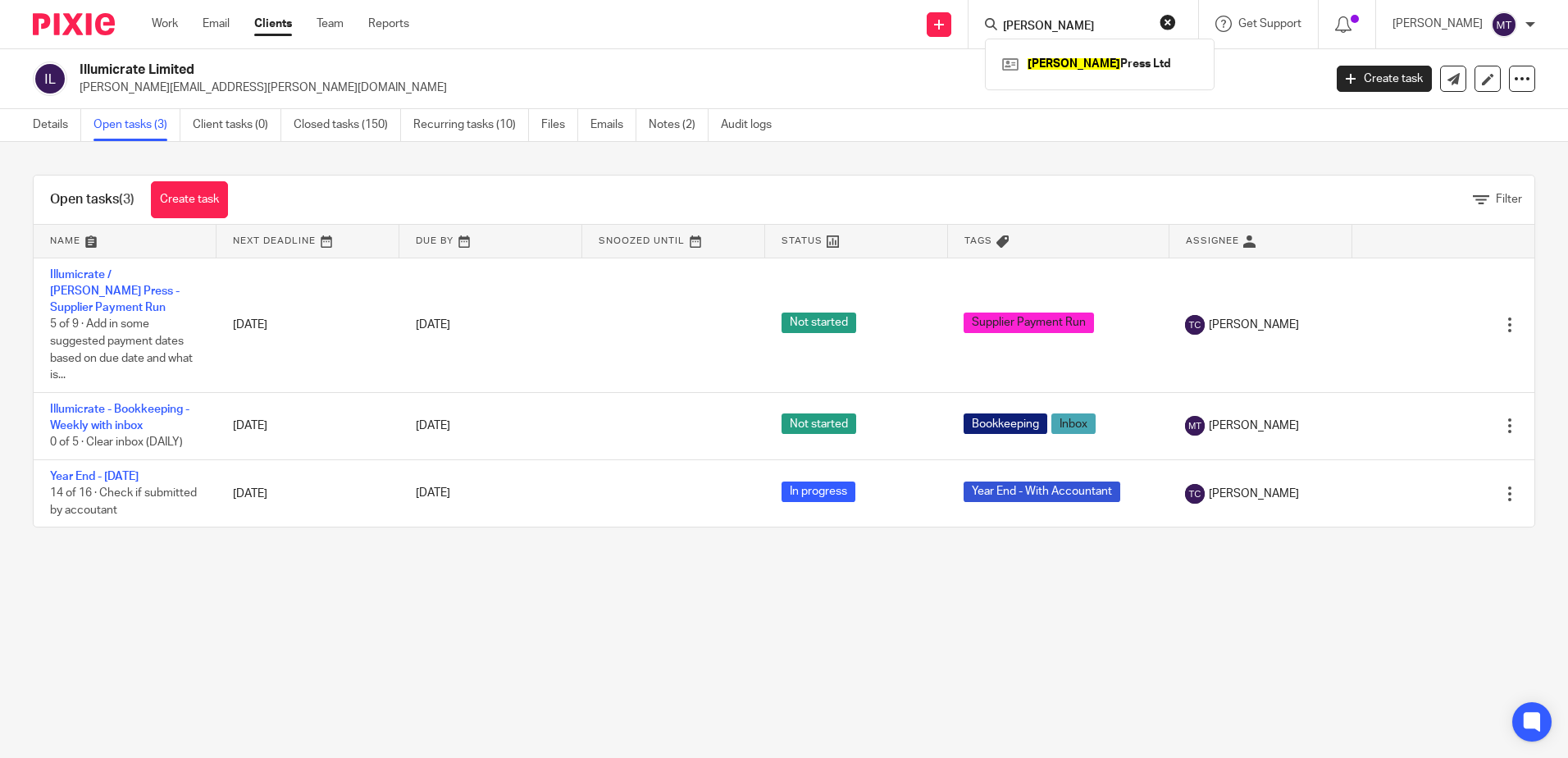
type input "daphne"
click button "submit" at bounding box center [0, 0] width 0 height 0
click at [1078, 65] on link at bounding box center [1099, 64] width 203 height 25
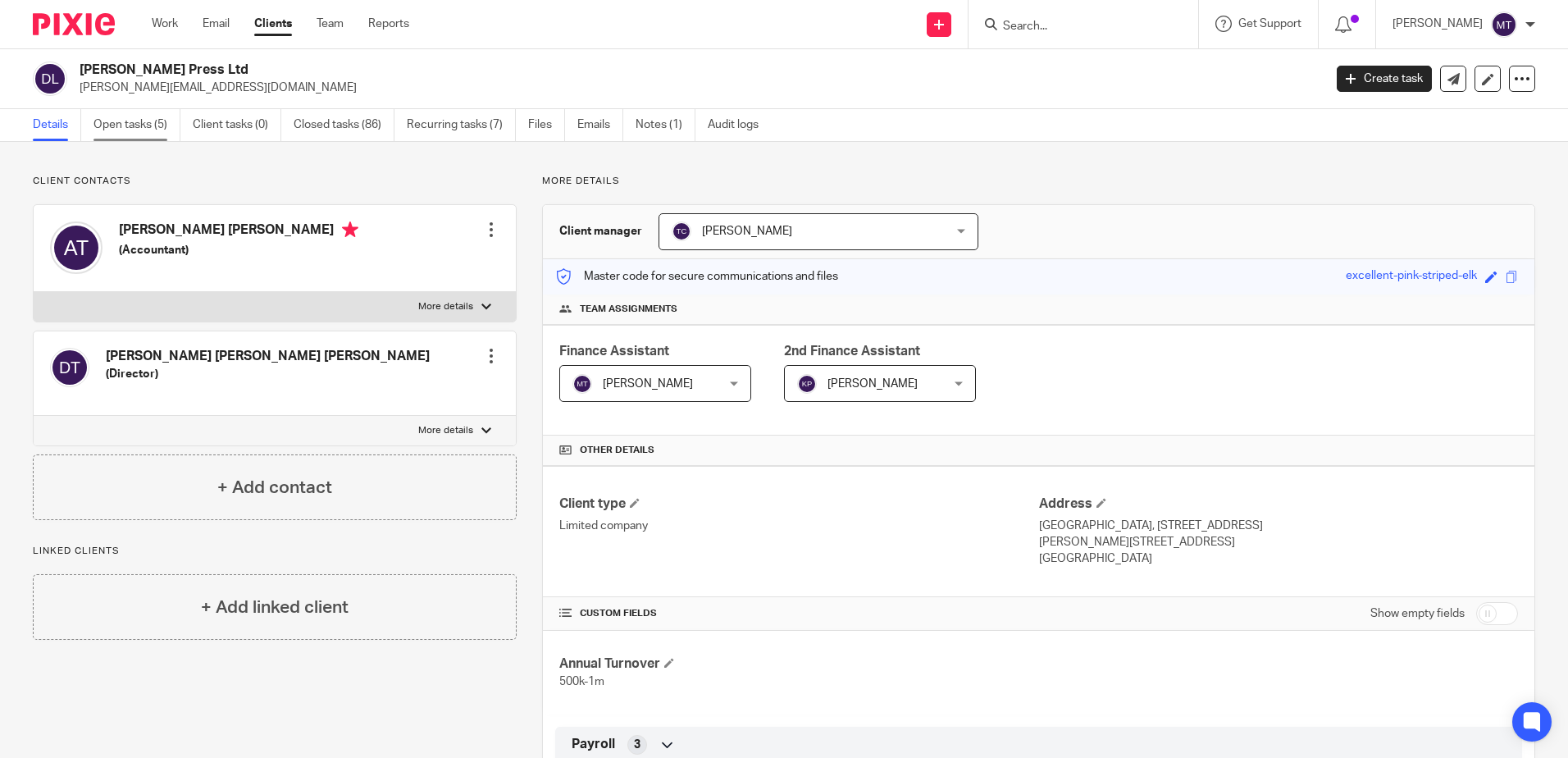
click at [124, 123] on link "Open tasks (5)" at bounding box center [137, 125] width 87 height 32
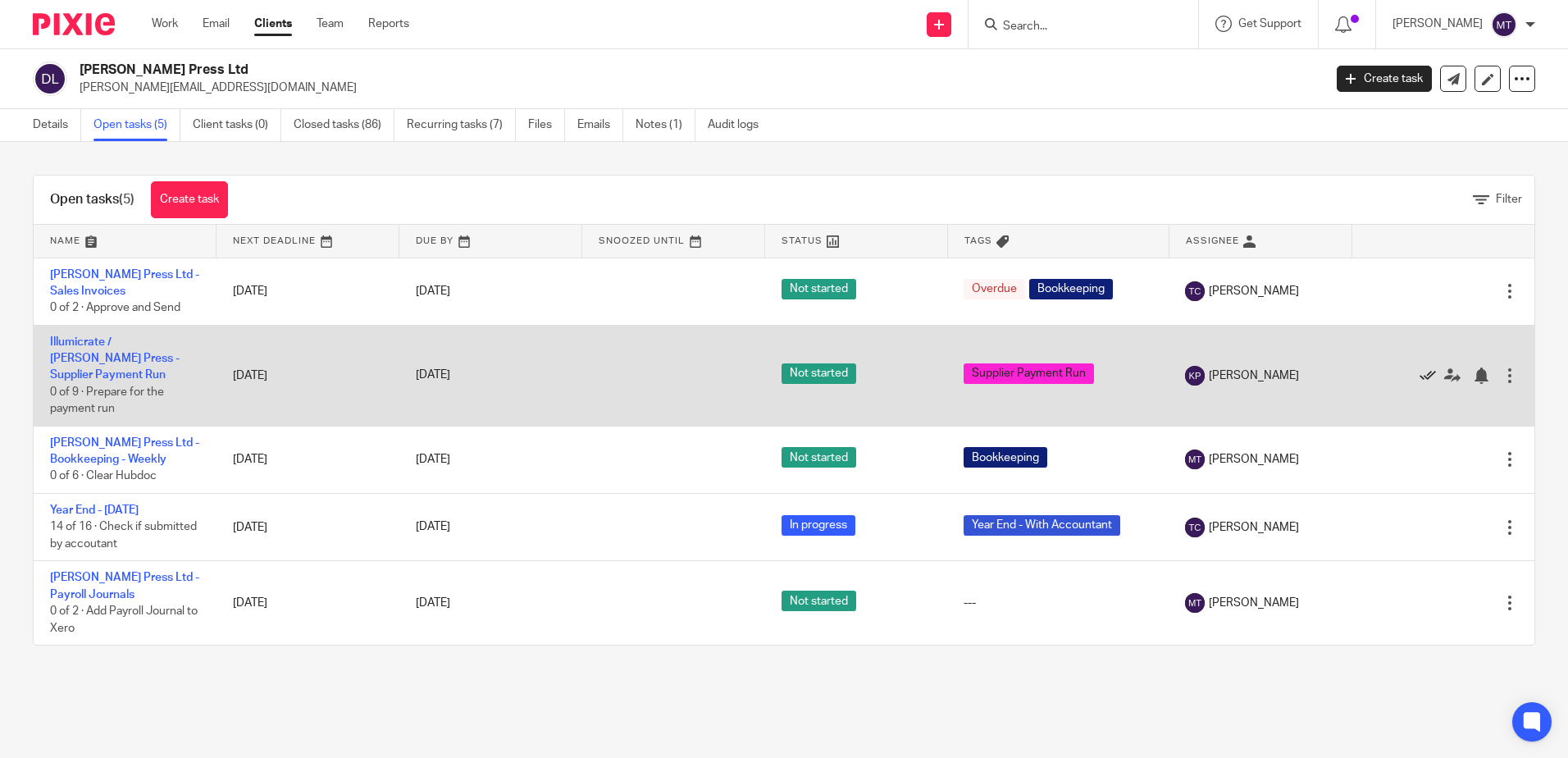
click at [1419, 369] on icon at bounding box center [1428, 376] width 16 height 16
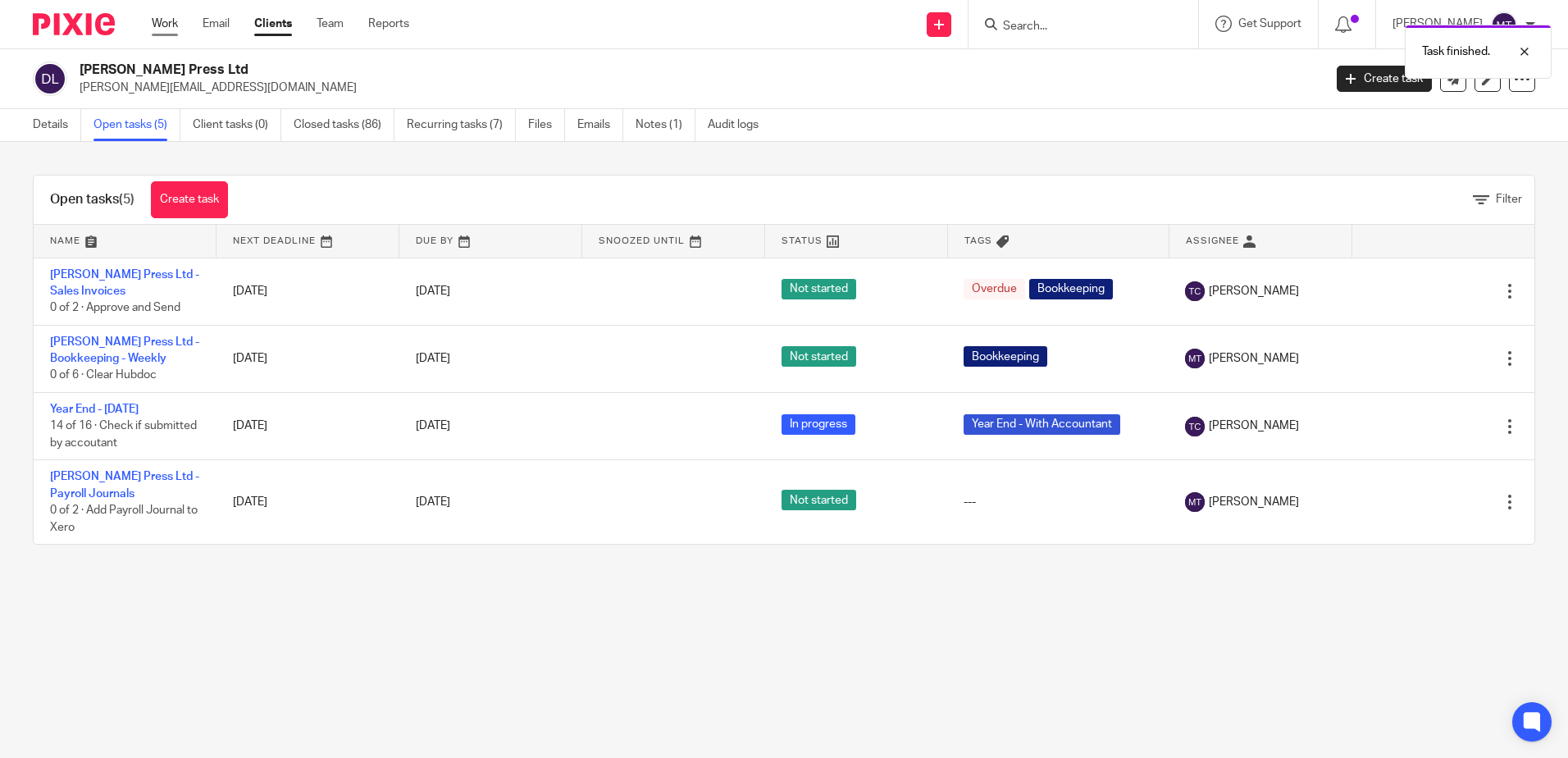
click at [166, 25] on link "Work" at bounding box center [165, 24] width 26 height 16
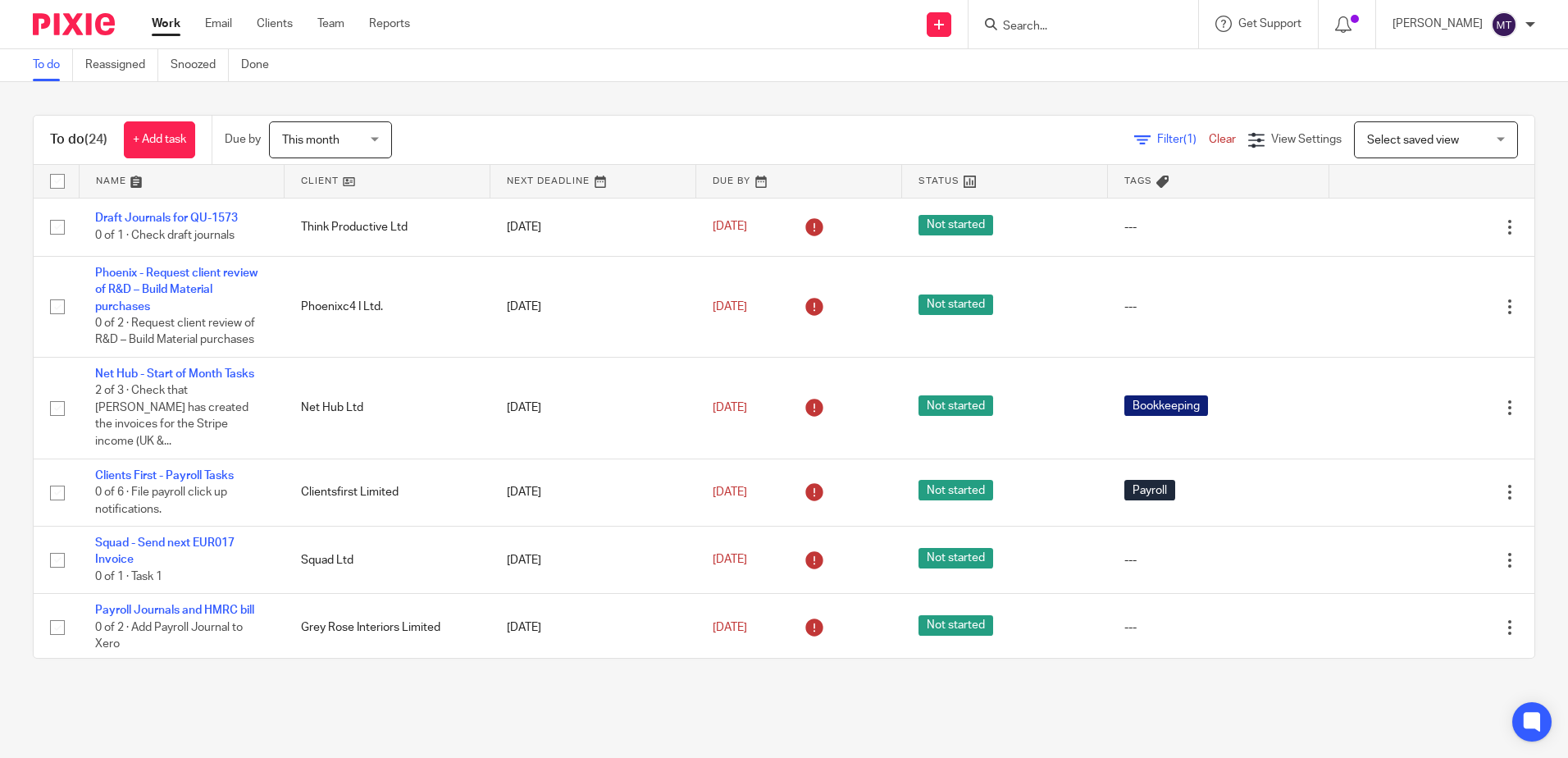
click at [315, 176] on link at bounding box center [387, 181] width 205 height 33
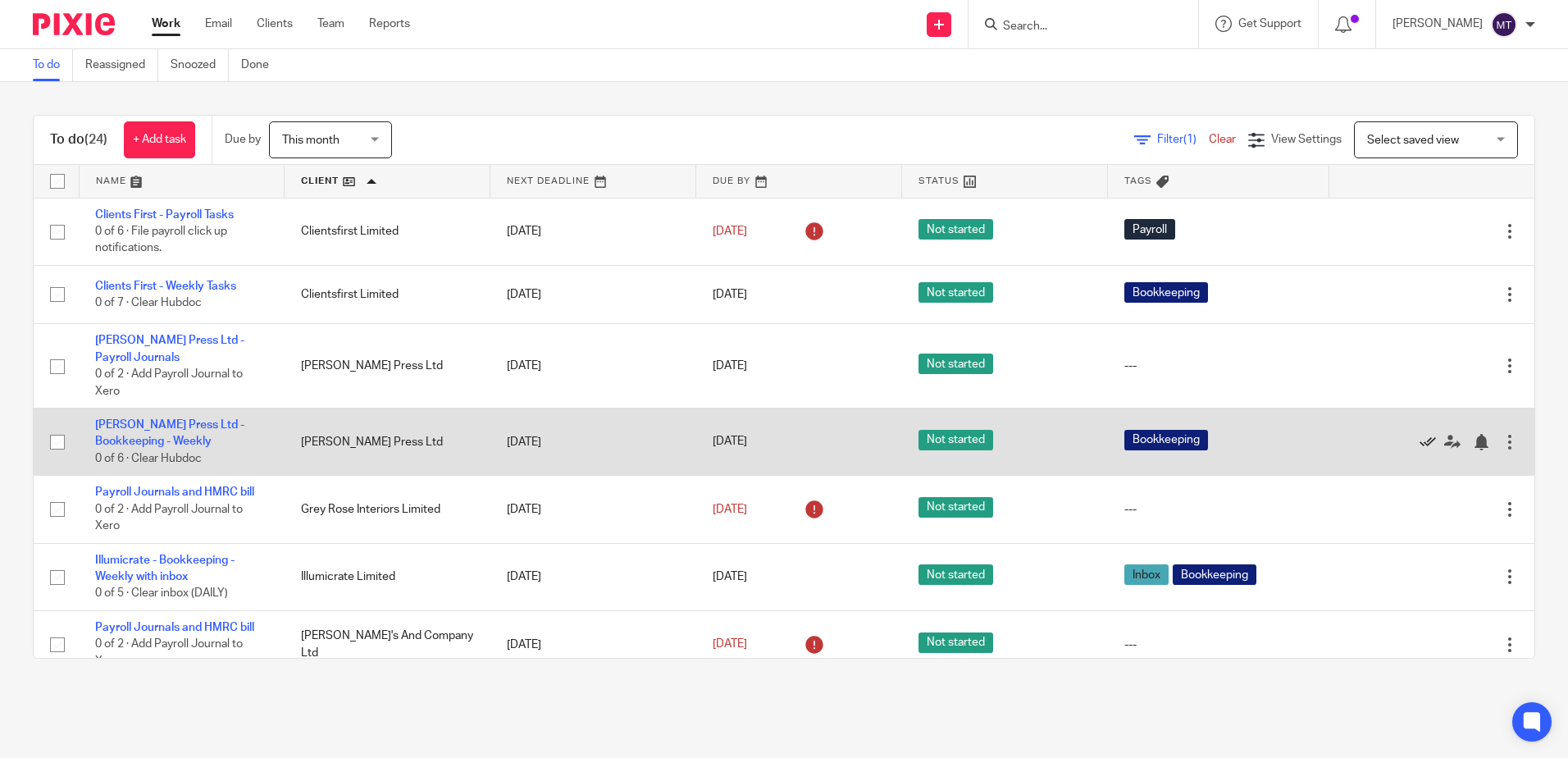
click at [1419, 438] on icon at bounding box center [1428, 442] width 16 height 16
